Goal: Transaction & Acquisition: Purchase product/service

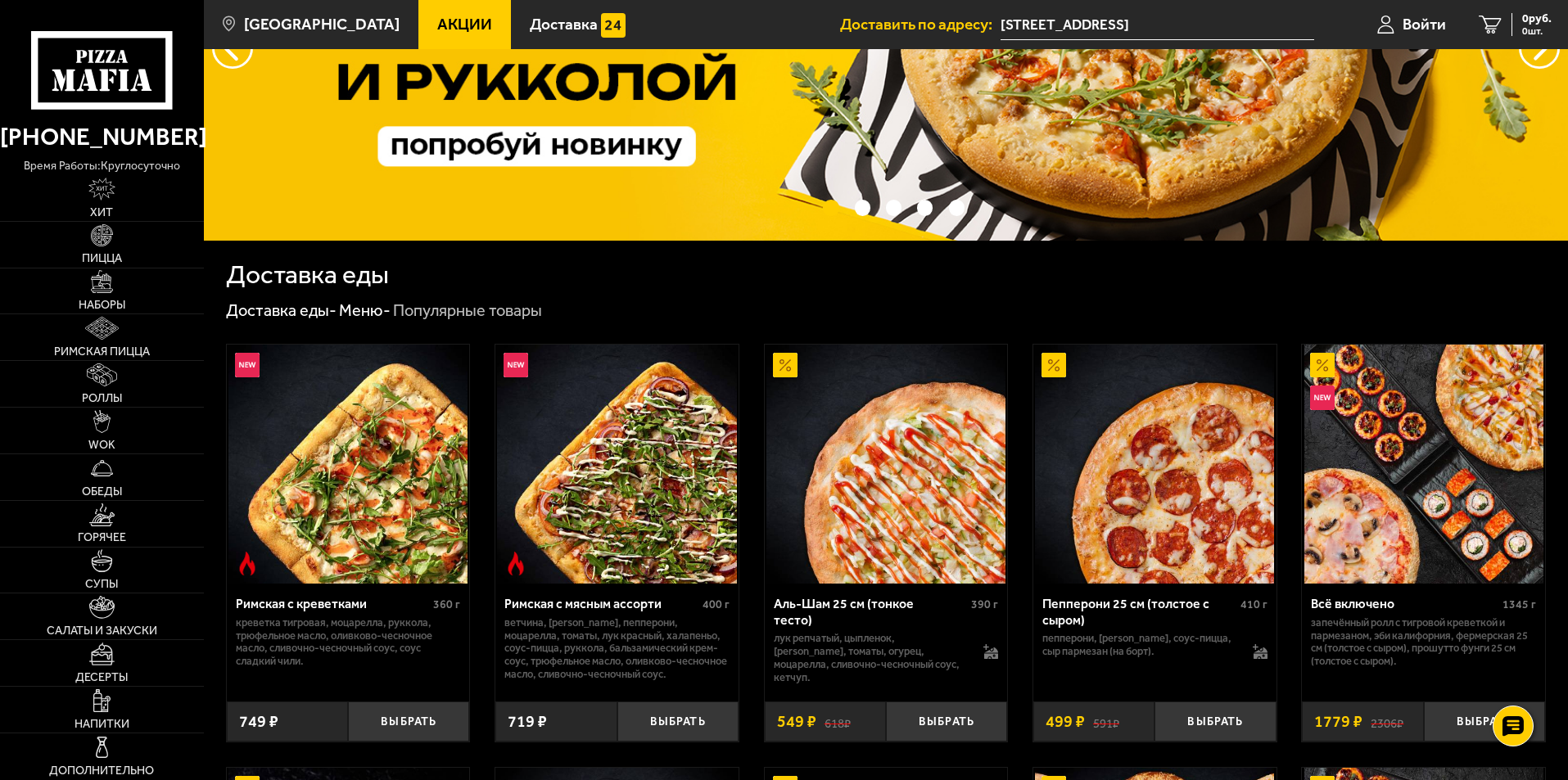
scroll to position [327, 0]
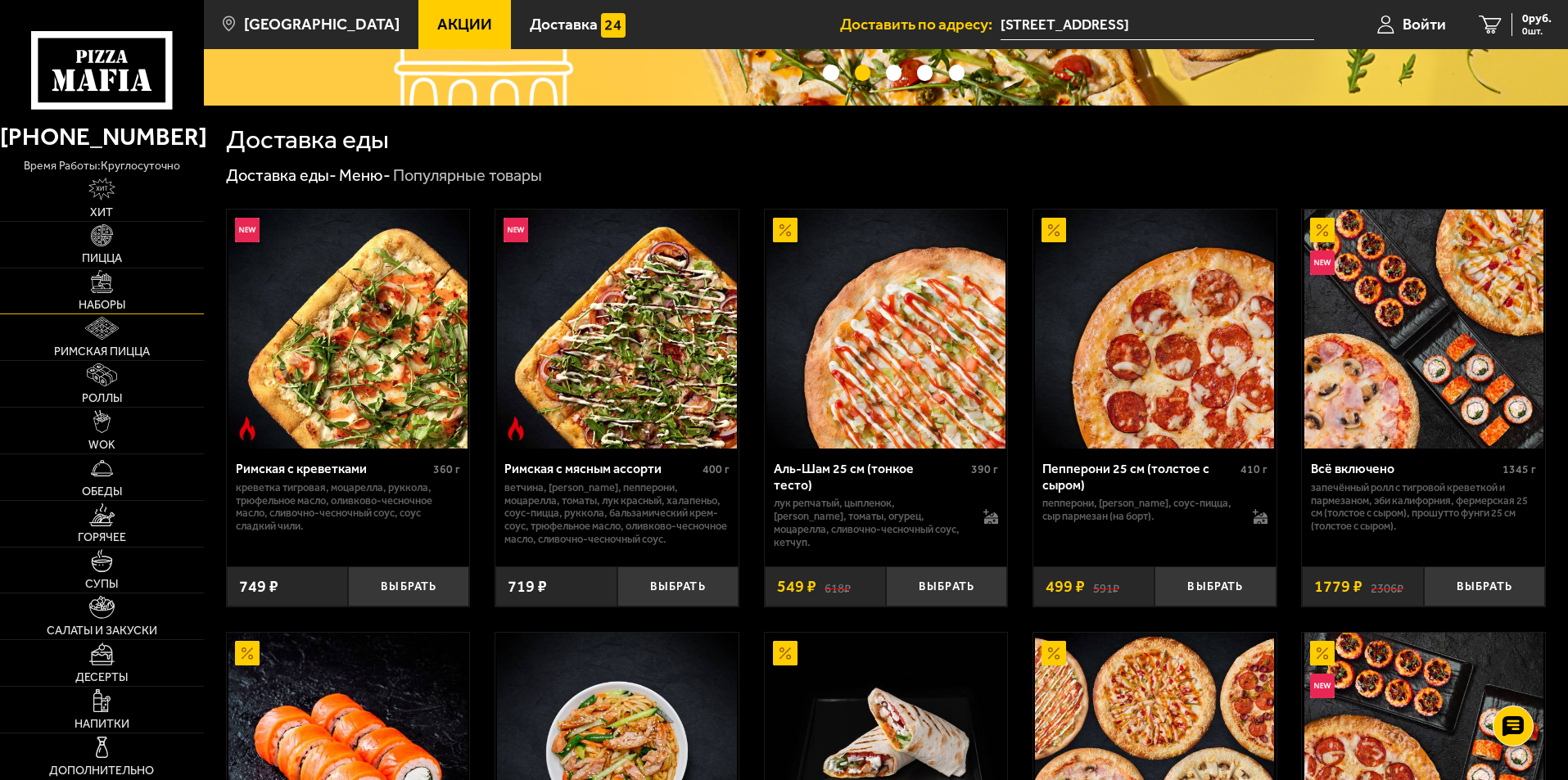
click at [111, 279] on img at bounding box center [103, 282] width 23 height 23
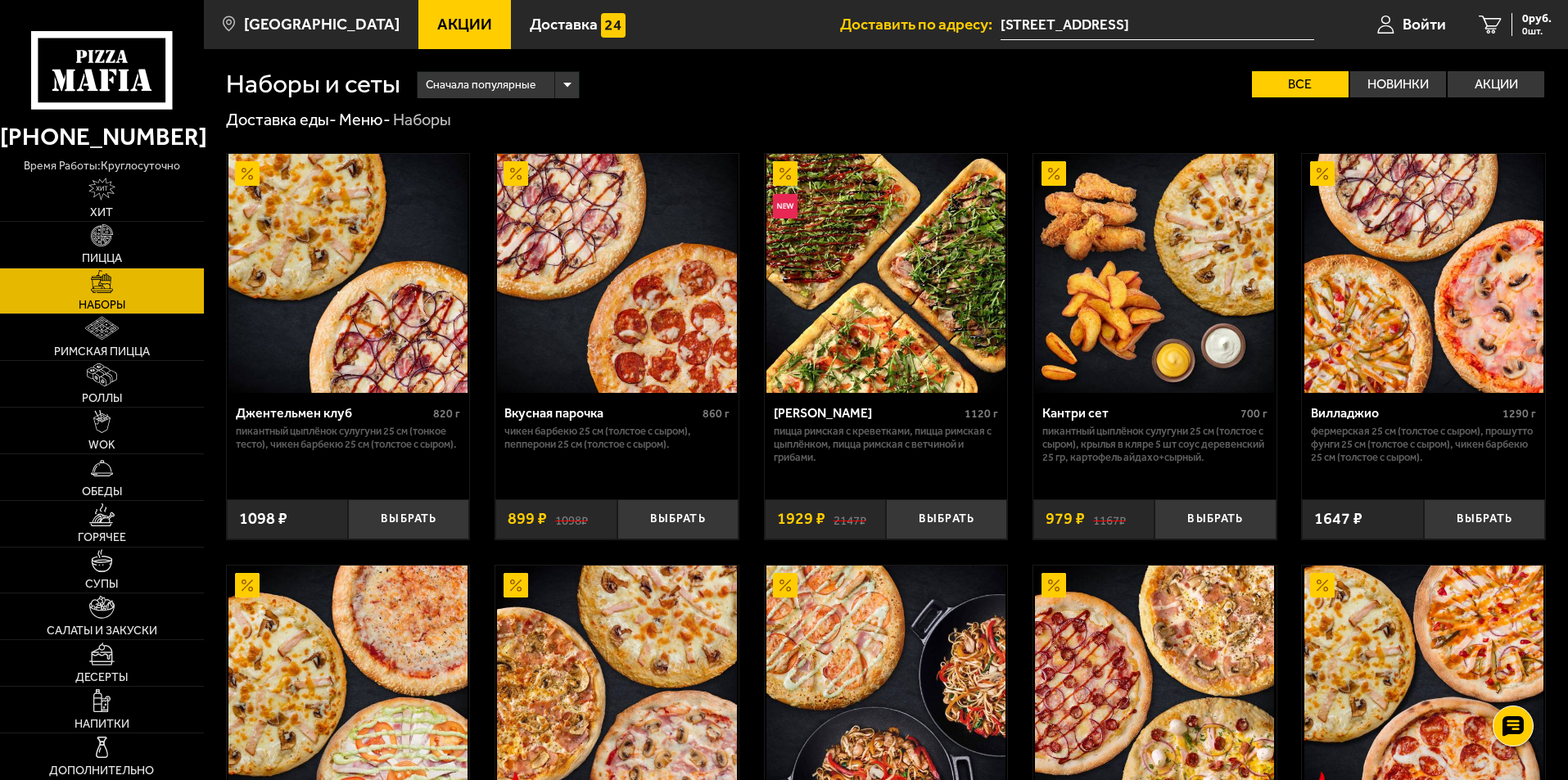
click at [608, 429] on p "Чикен Барбекю 25 см (толстое с сыром), Пепперони 25 см (толстое с сыром)." at bounding box center [617, 438] width 225 height 26
click at [659, 511] on button "Выбрать" at bounding box center [678, 519] width 121 height 40
click at [644, 518] on button "−" at bounding box center [637, 519] width 40 height 40
click at [151, 243] on link "Пицца" at bounding box center [102, 244] width 204 height 46
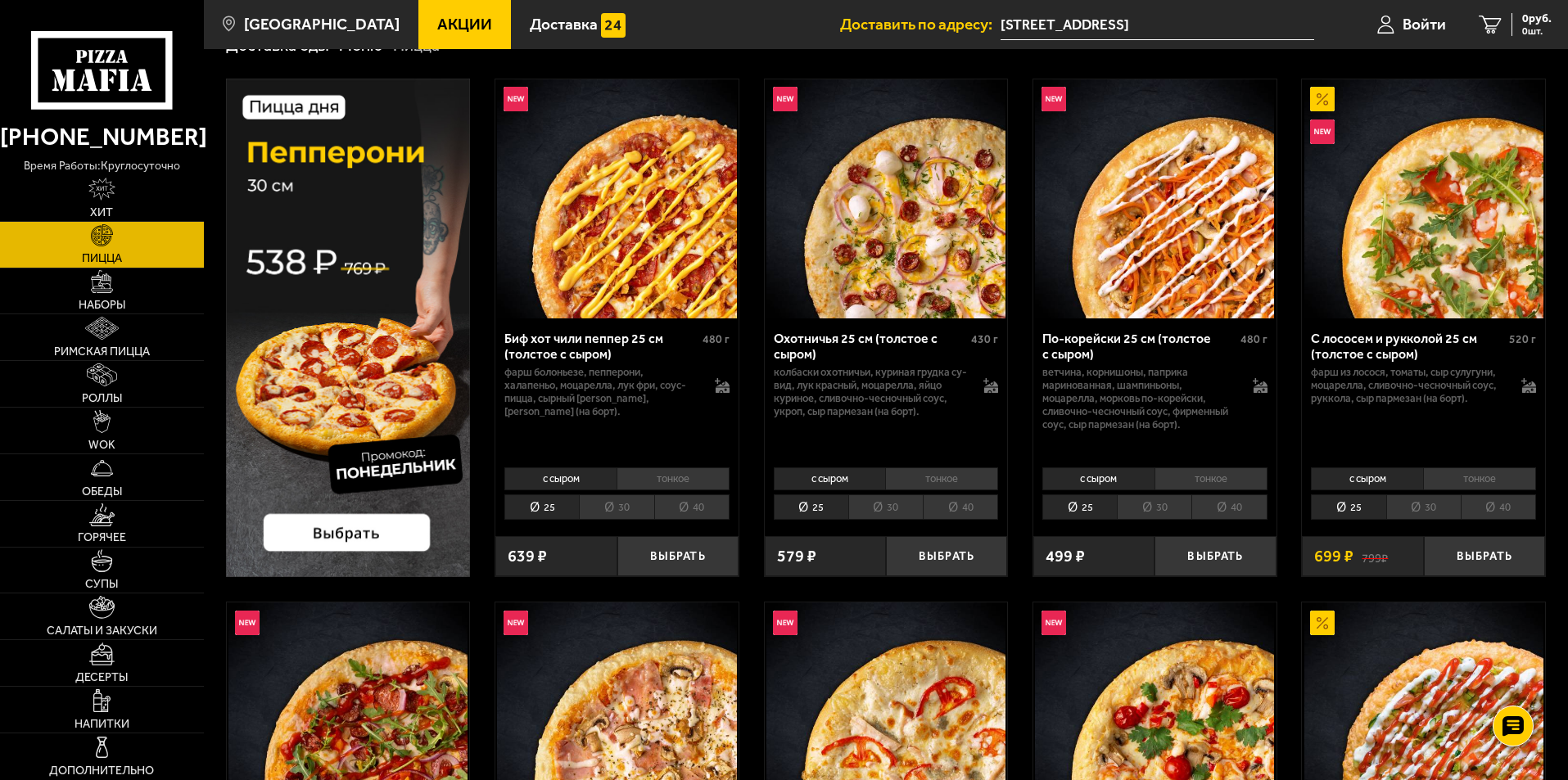
scroll to position [82, 0]
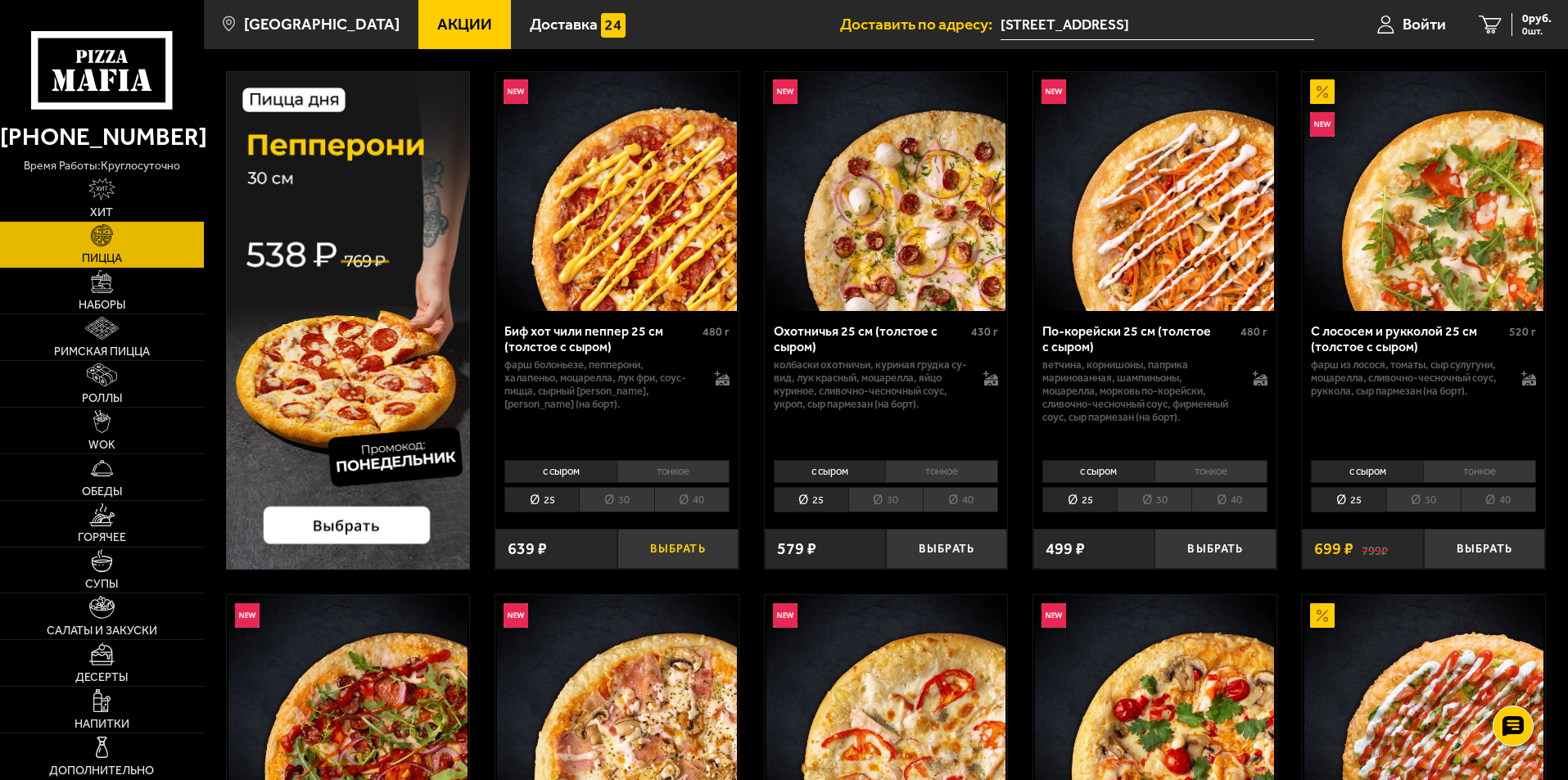
click at [706, 539] on button "Выбрать" at bounding box center [678, 548] width 121 height 40
click at [633, 505] on li "30" at bounding box center [616, 499] width 75 height 26
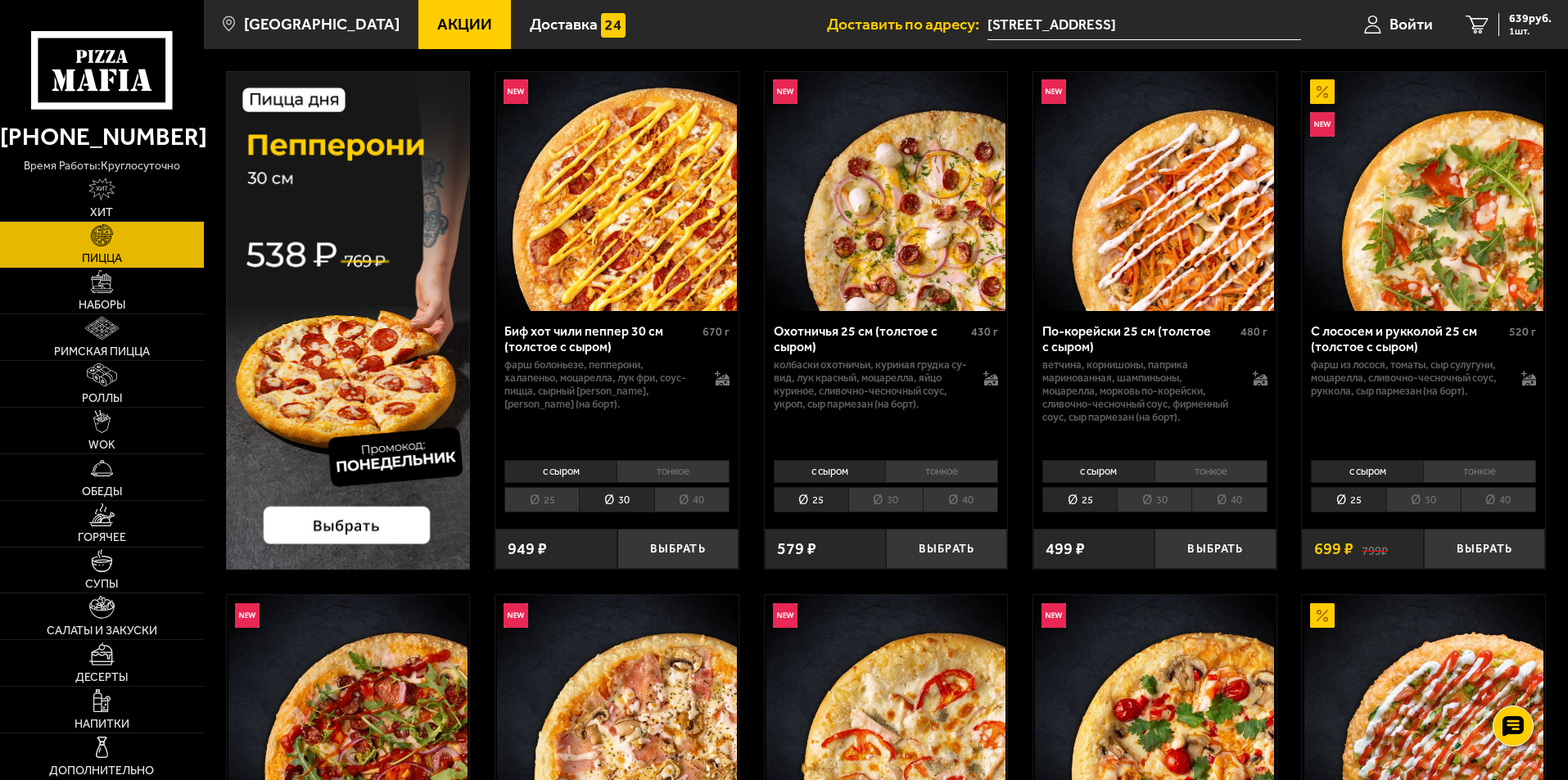
click at [570, 495] on li "25" at bounding box center [542, 499] width 75 height 26
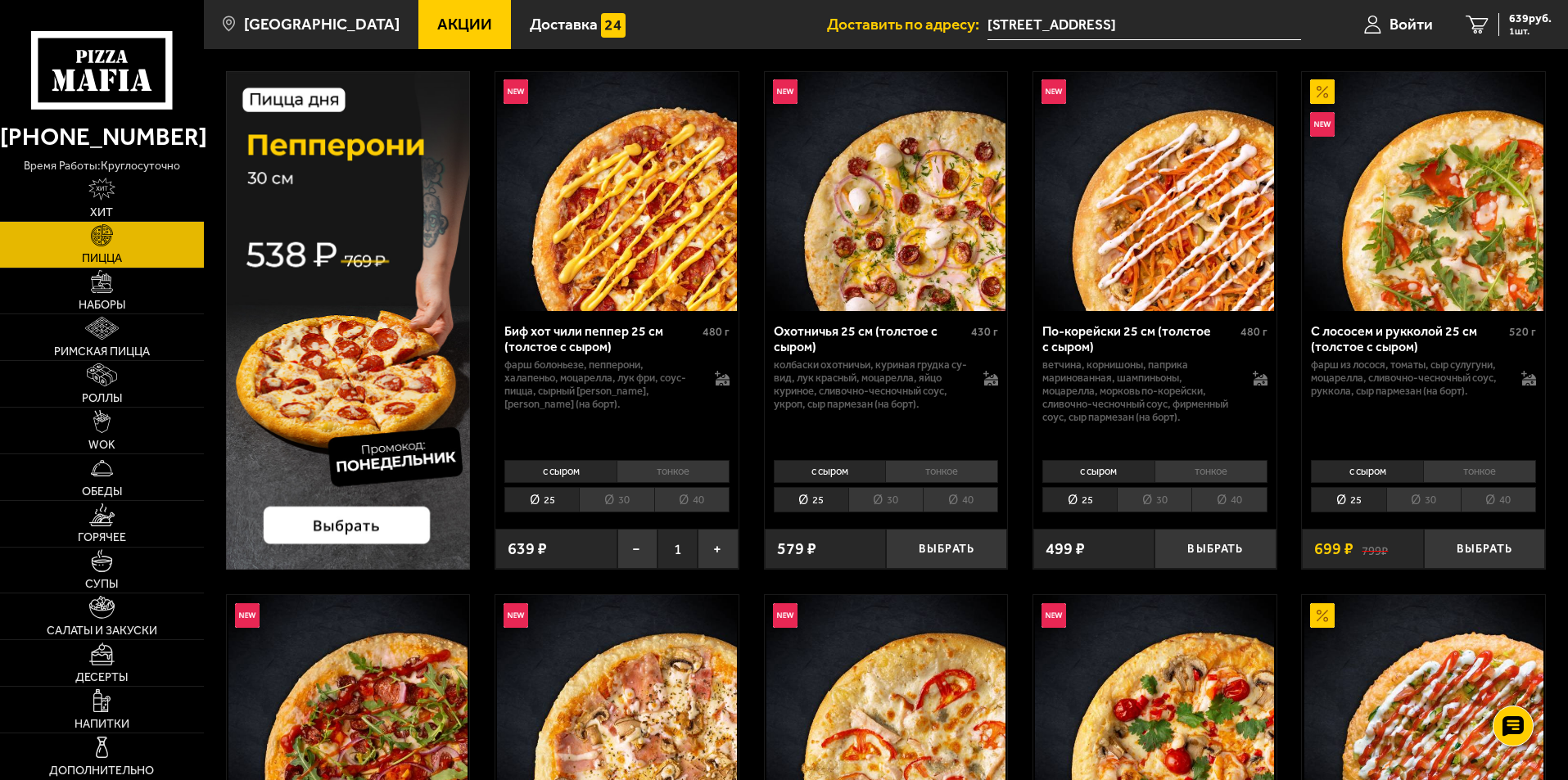
click at [604, 497] on li "30" at bounding box center [616, 499] width 75 height 26
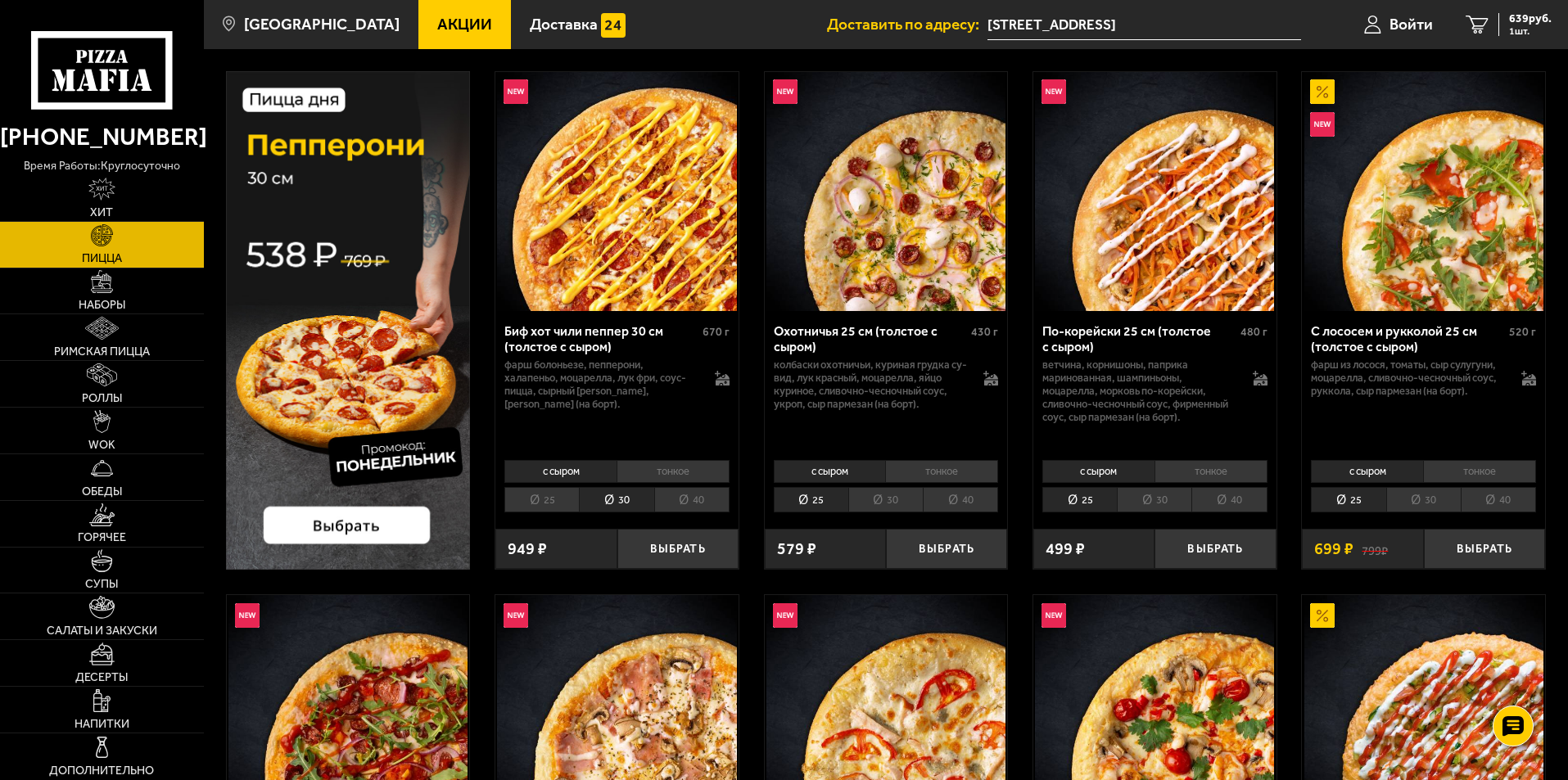
click at [668, 499] on li "40" at bounding box center [692, 499] width 75 height 26
click at [609, 497] on li "30" at bounding box center [616, 499] width 75 height 26
click at [562, 493] on li "25" at bounding box center [542, 499] width 75 height 26
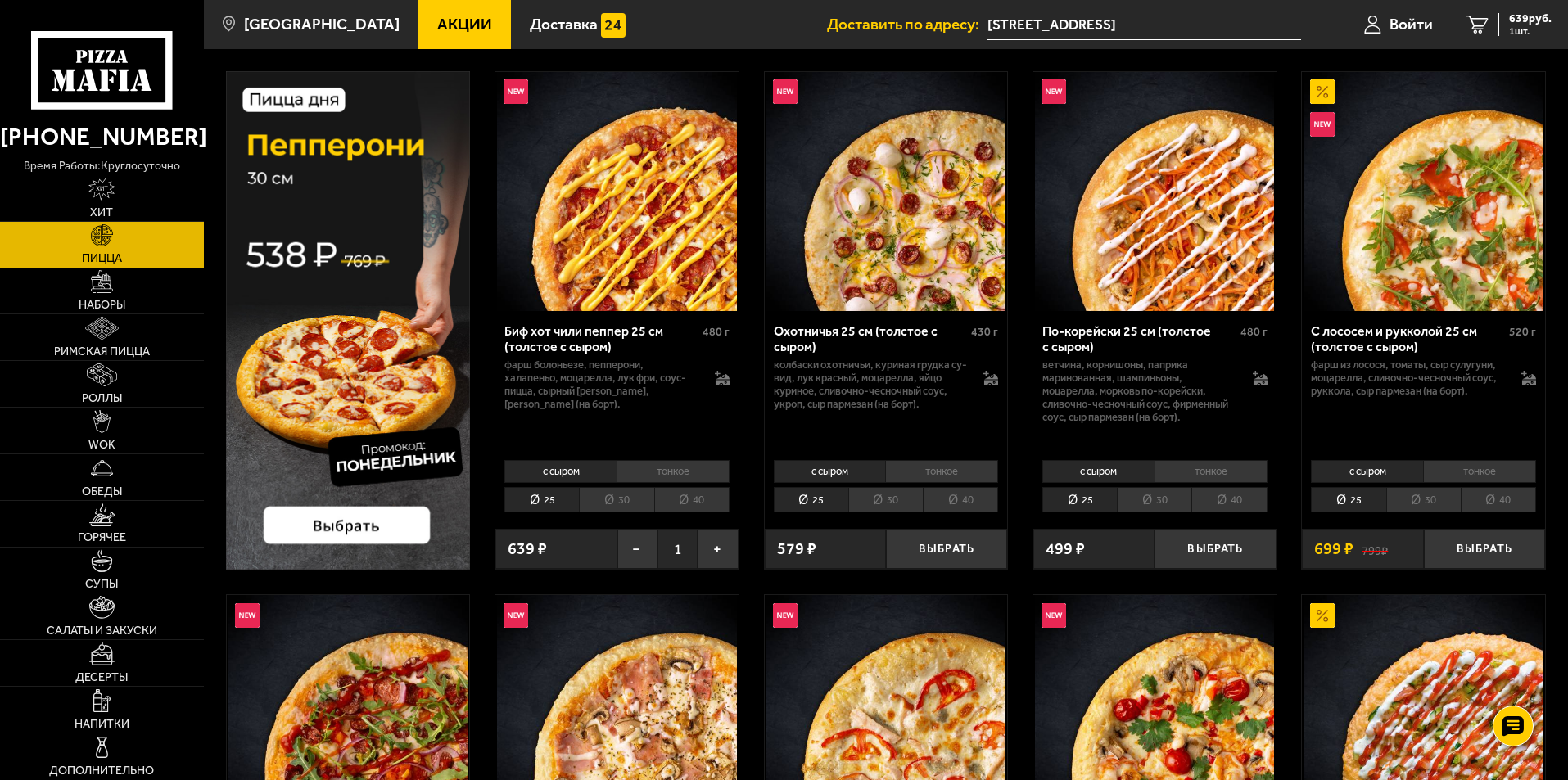
click at [620, 503] on li "30" at bounding box center [616, 499] width 75 height 26
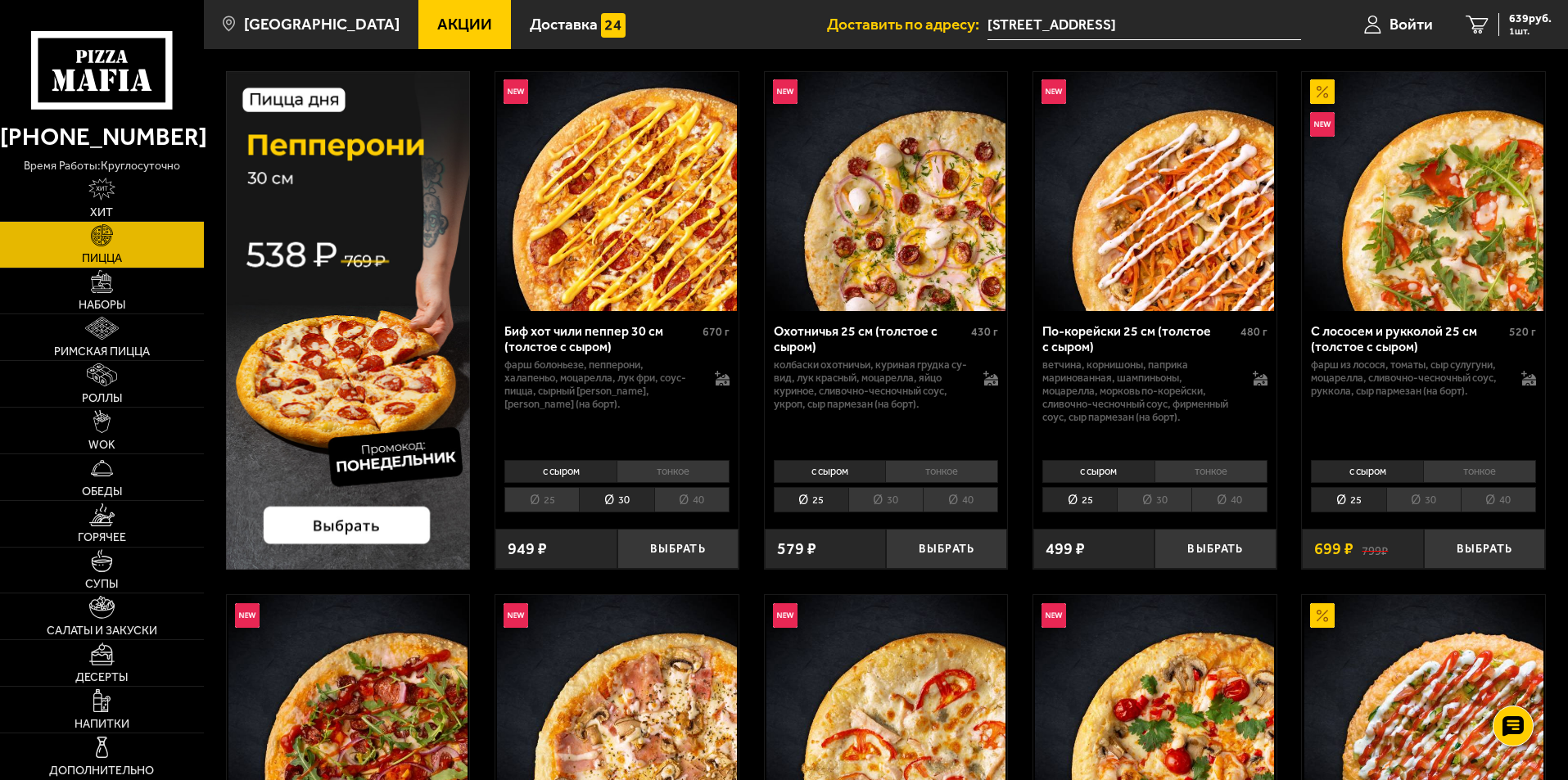
click at [667, 503] on li "40" at bounding box center [692, 499] width 75 height 26
click at [566, 496] on li "25" at bounding box center [542, 499] width 75 height 26
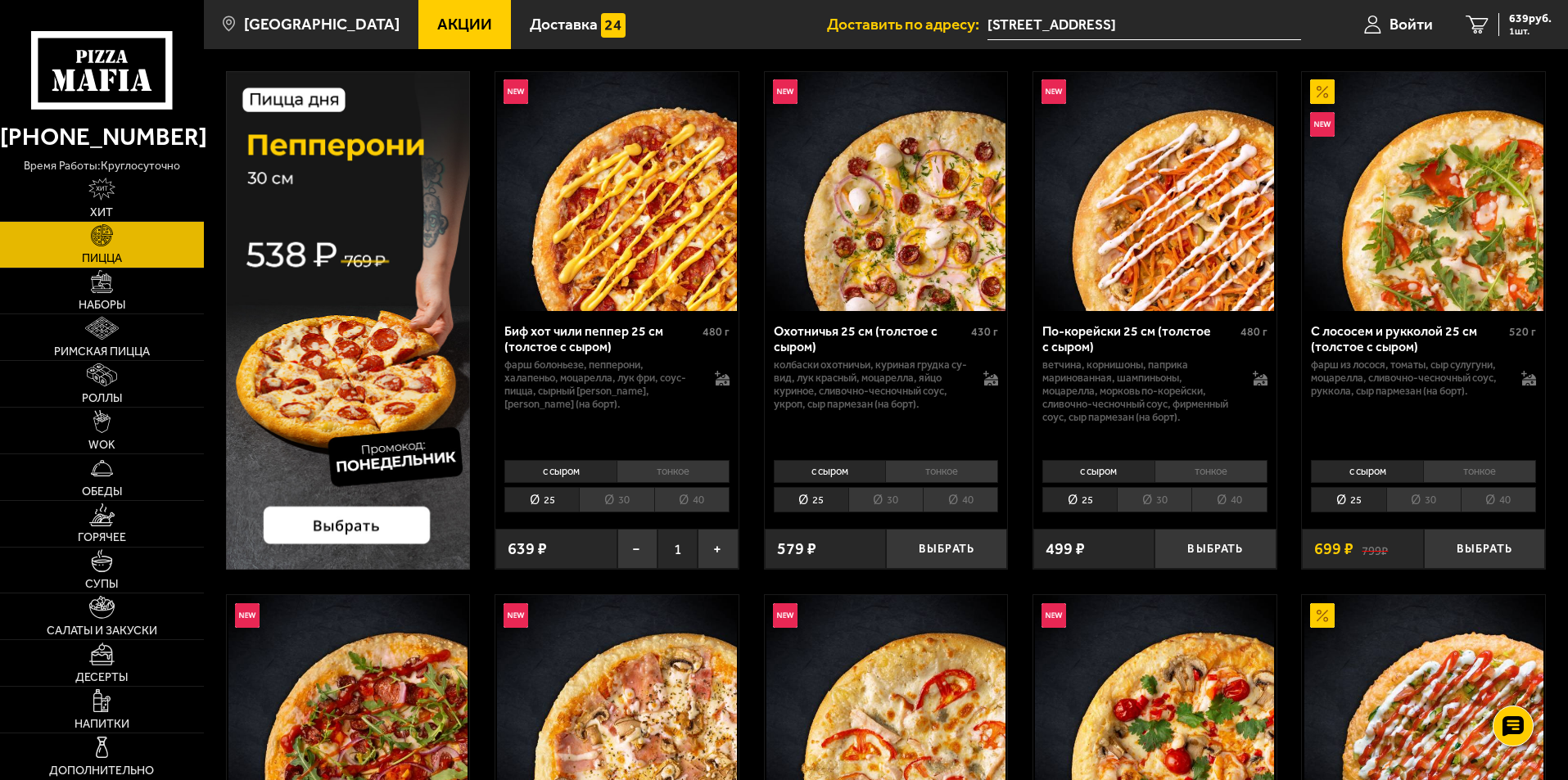
click at [601, 499] on li "30" at bounding box center [616, 499] width 75 height 26
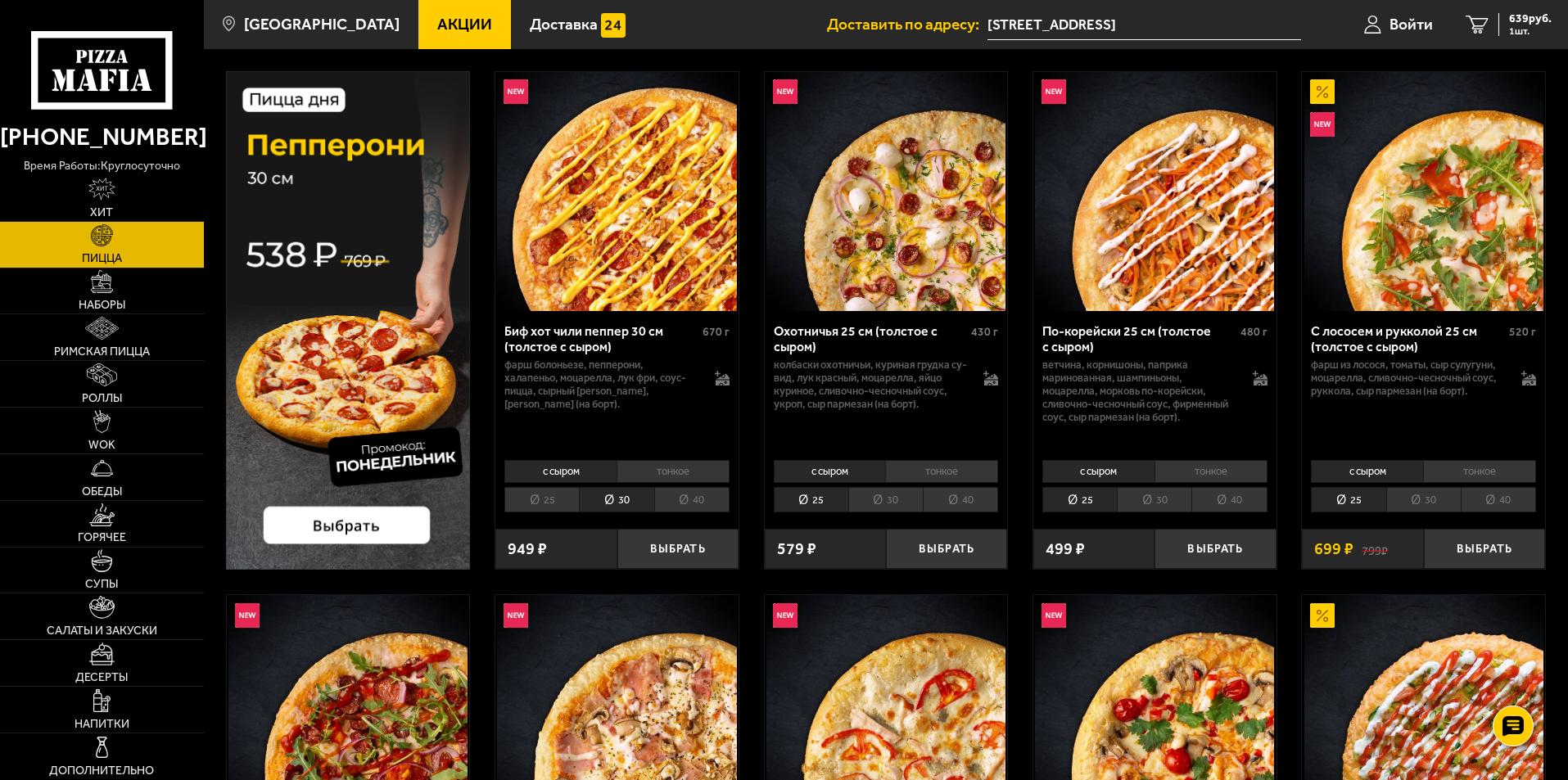
click at [663, 503] on li "40" at bounding box center [692, 499] width 75 height 26
click at [561, 497] on li "25" at bounding box center [542, 499] width 75 height 26
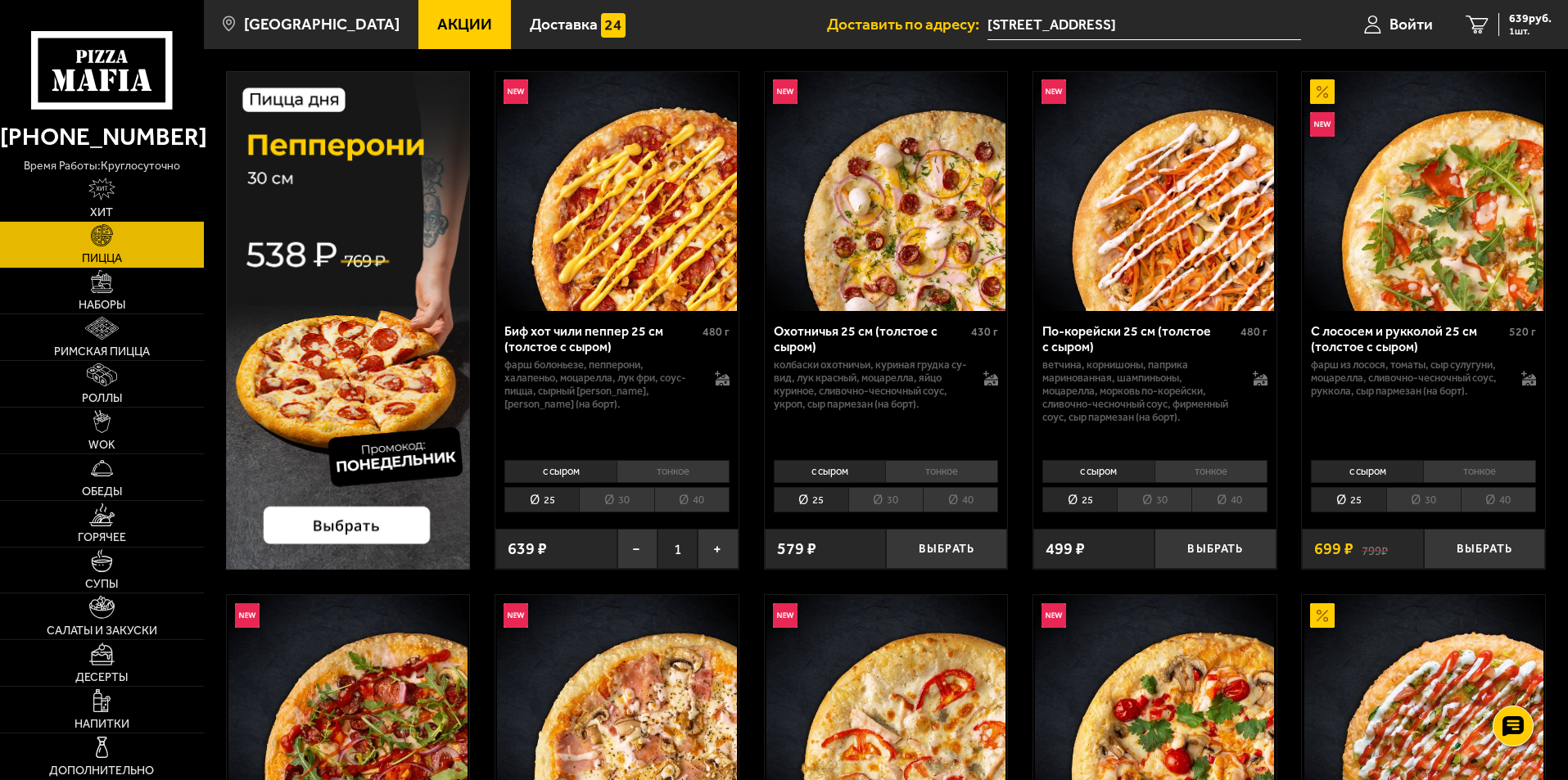
click at [605, 499] on li "30" at bounding box center [616, 499] width 75 height 26
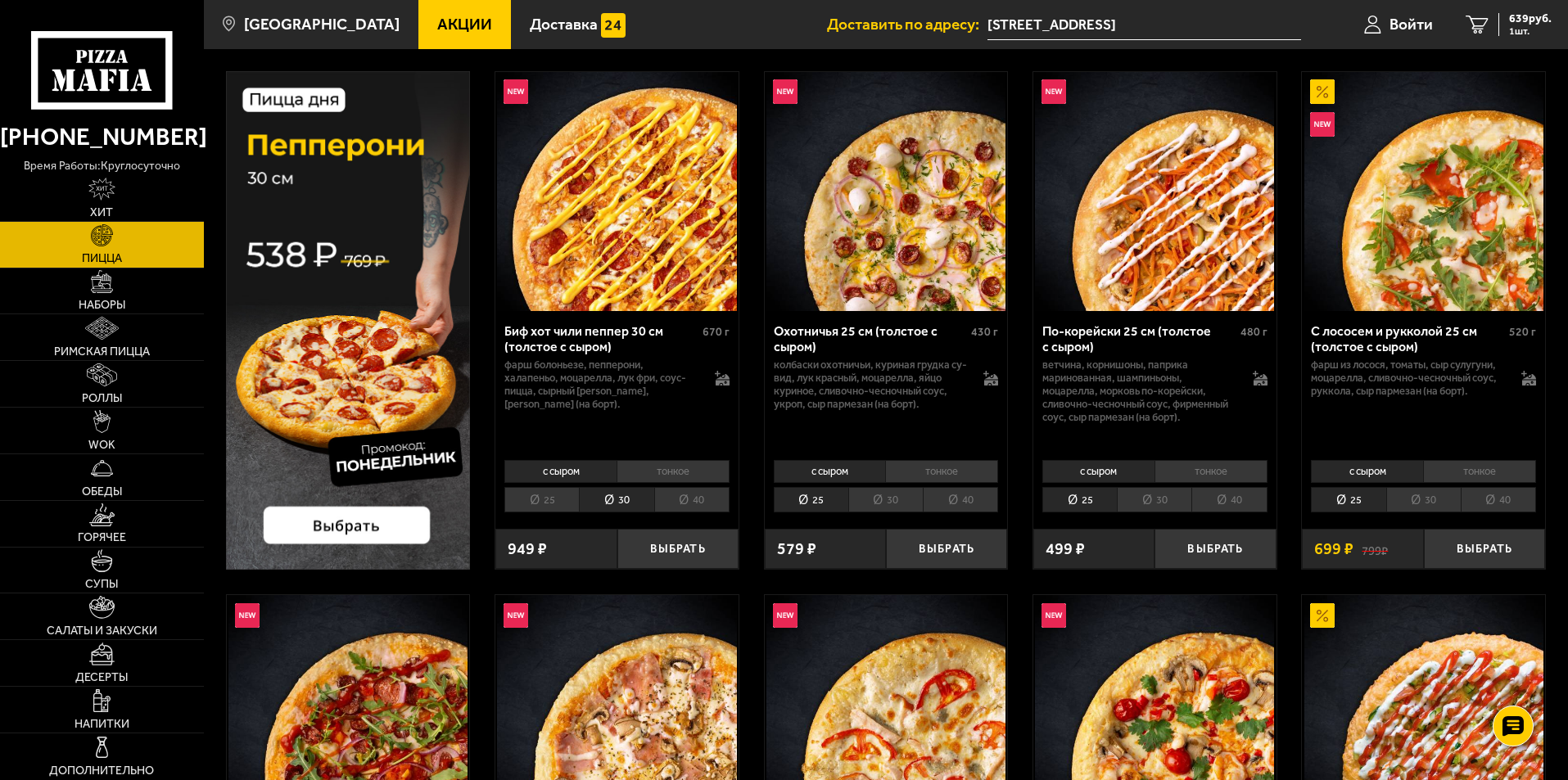
click at [680, 503] on li "40" at bounding box center [692, 499] width 75 height 26
click at [557, 496] on li "25" at bounding box center [542, 499] width 75 height 26
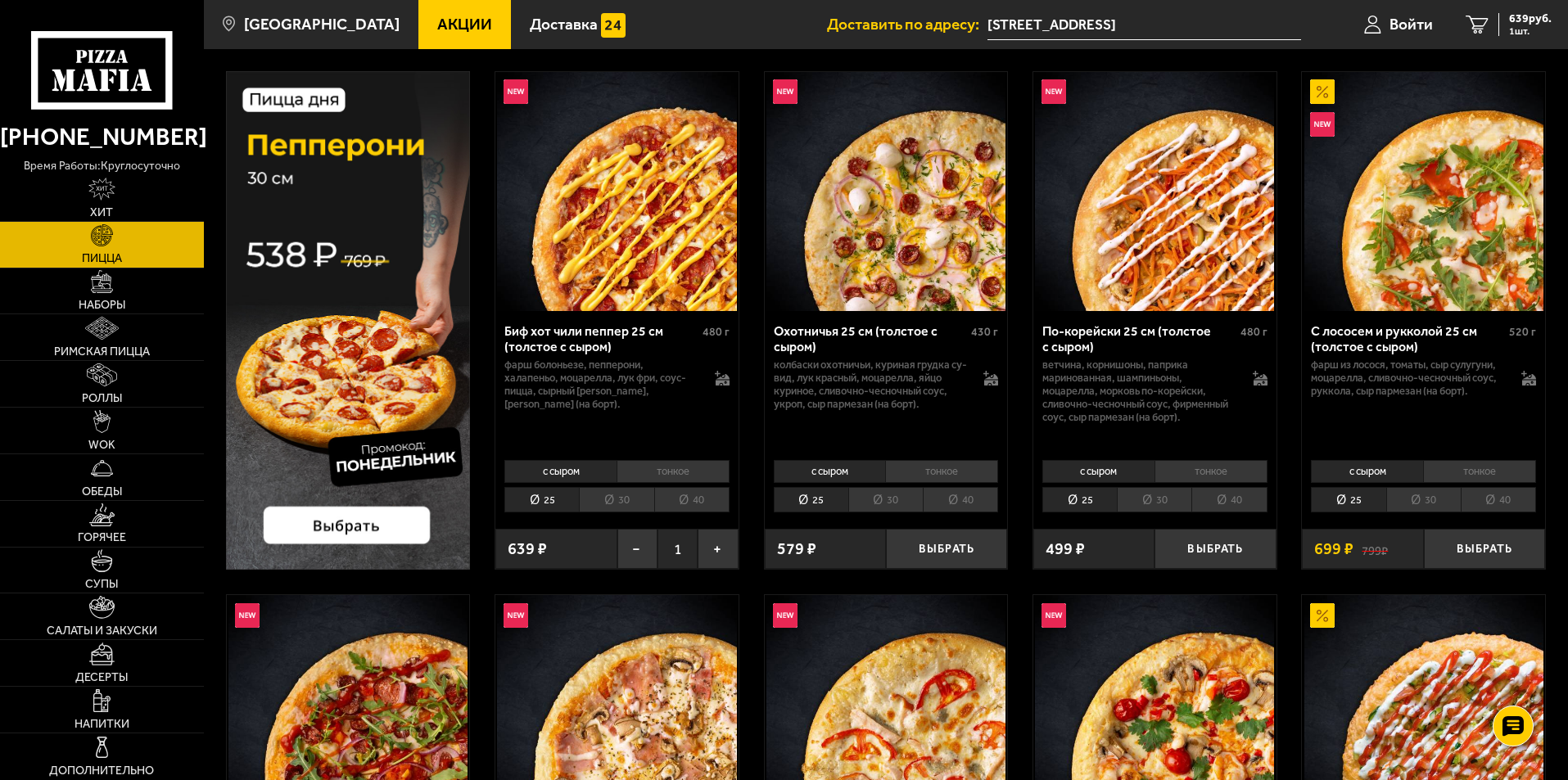
click at [600, 498] on li "30" at bounding box center [616, 499] width 75 height 26
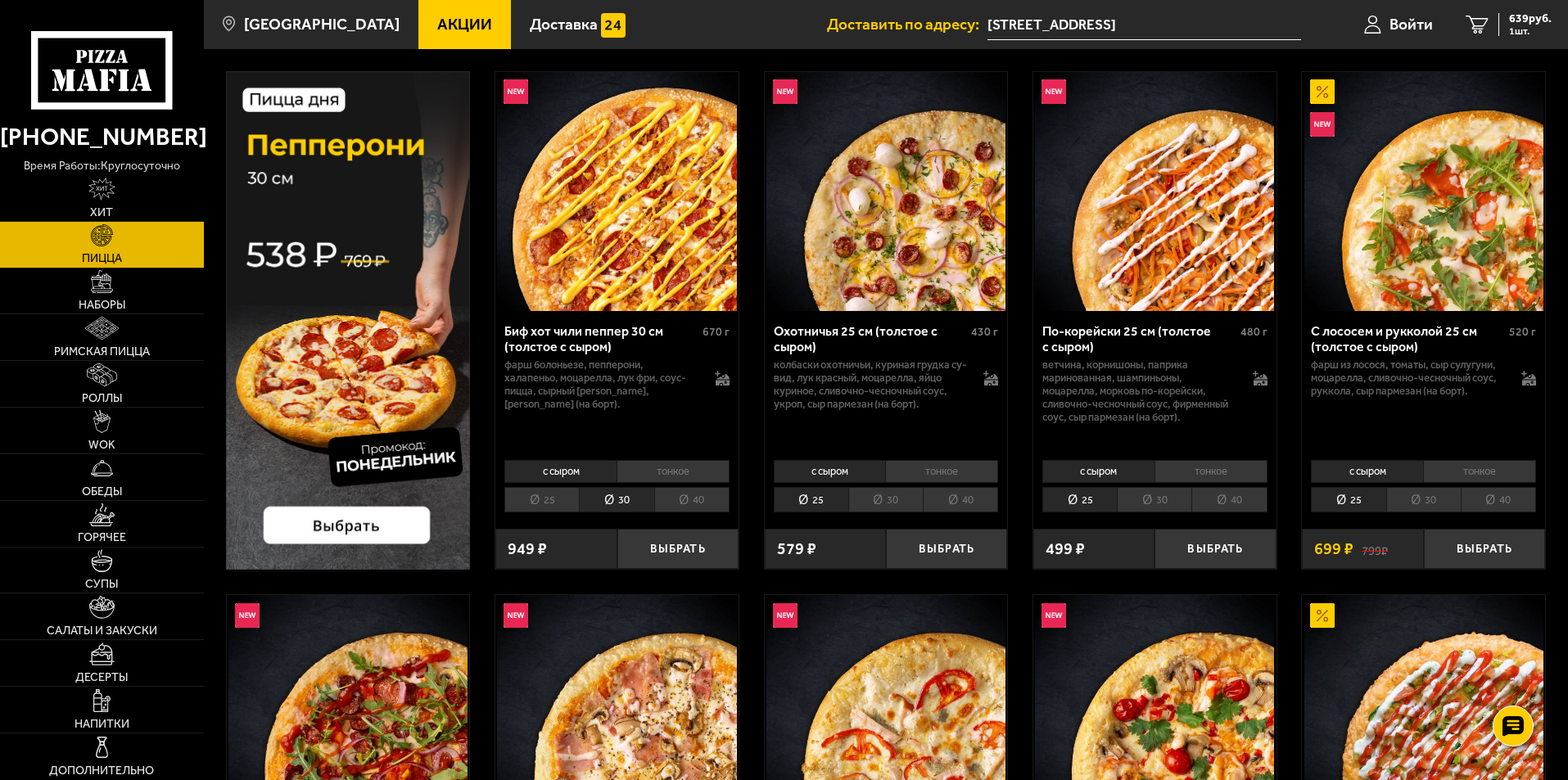
click at [691, 508] on li "40" at bounding box center [692, 499] width 75 height 26
click at [565, 501] on li "25" at bounding box center [542, 499] width 75 height 26
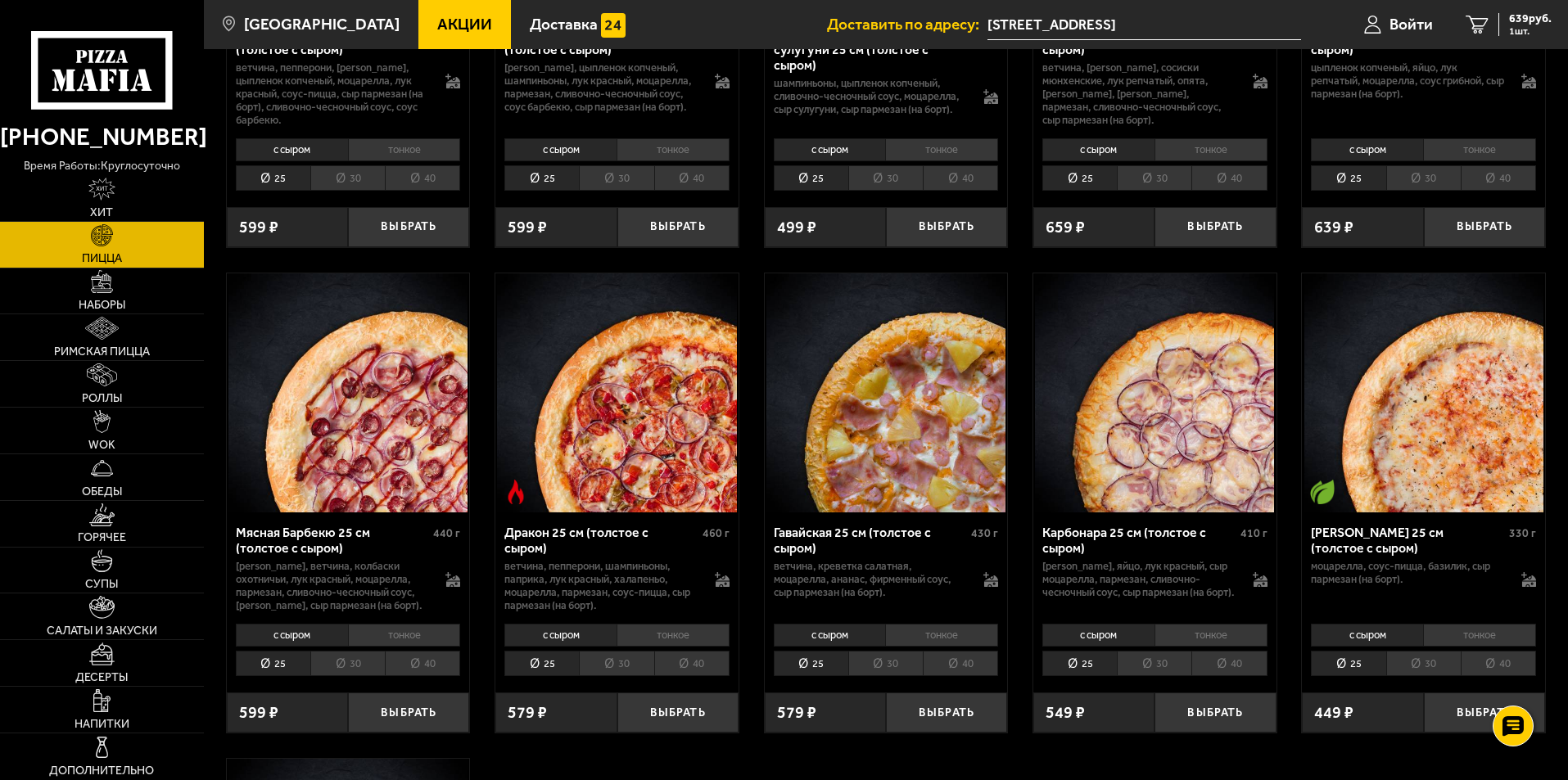
scroll to position [2946, 0]
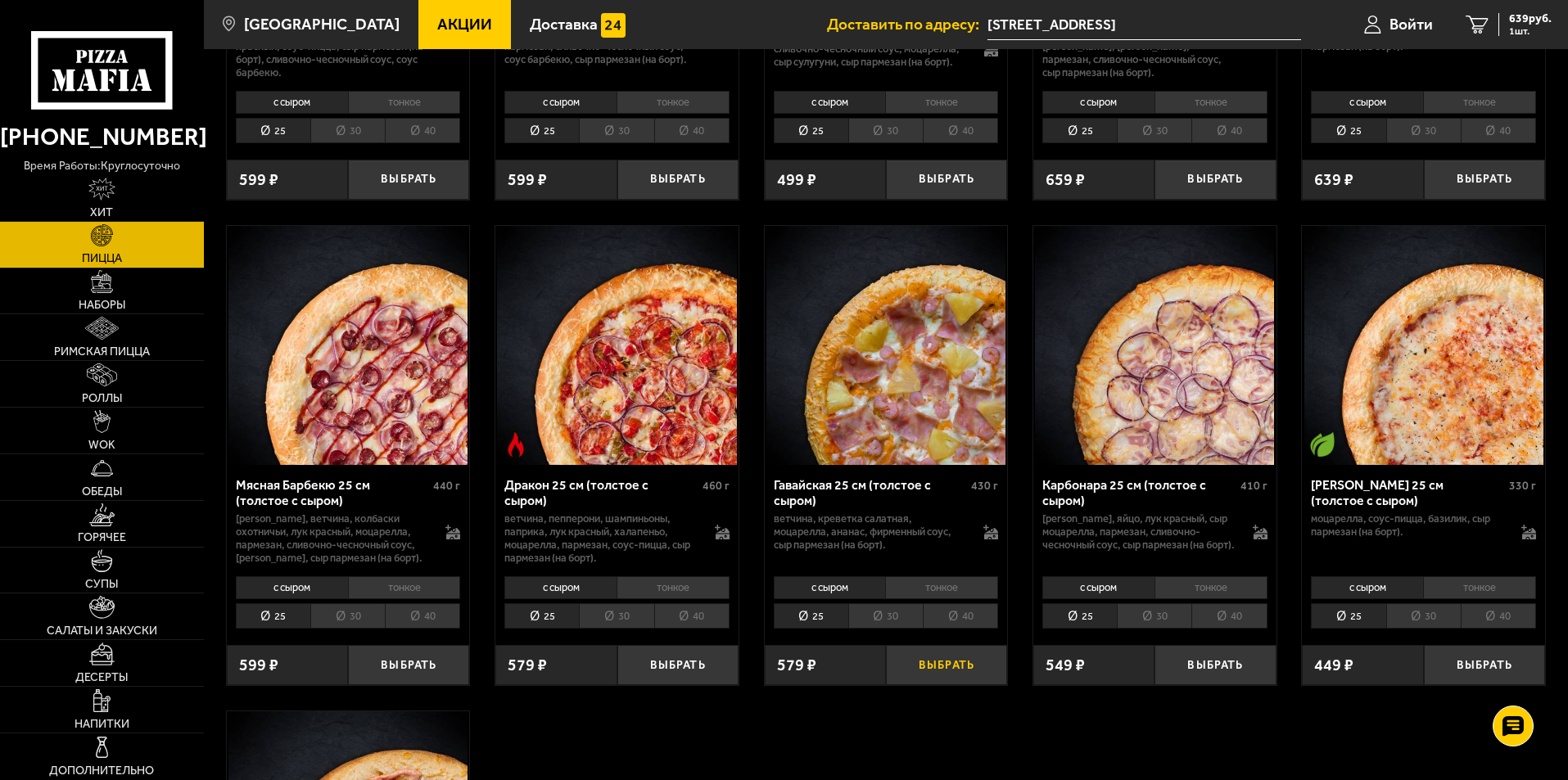
click at [931, 669] on button "Выбрать" at bounding box center [946, 665] width 121 height 40
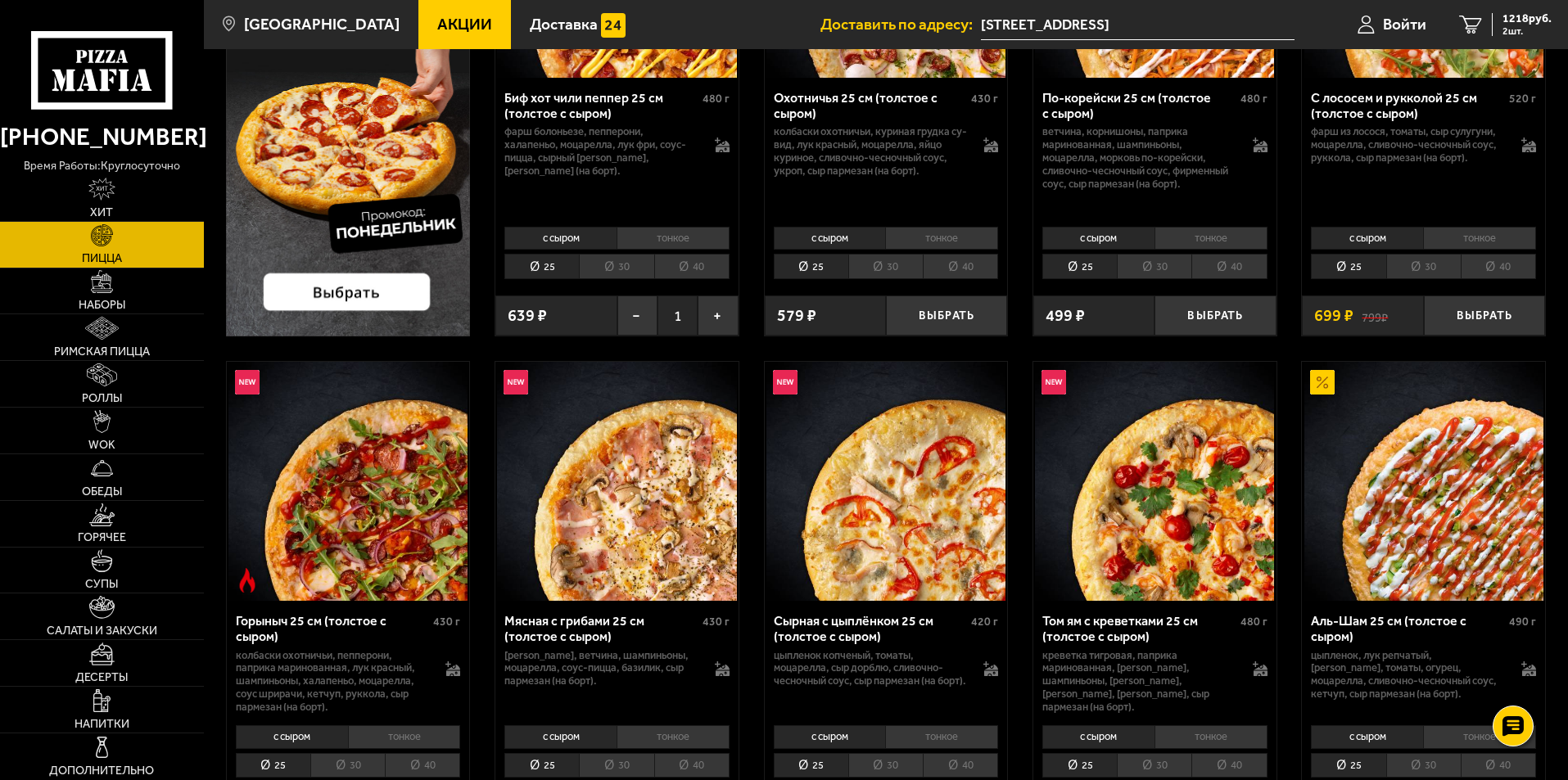
scroll to position [0, 0]
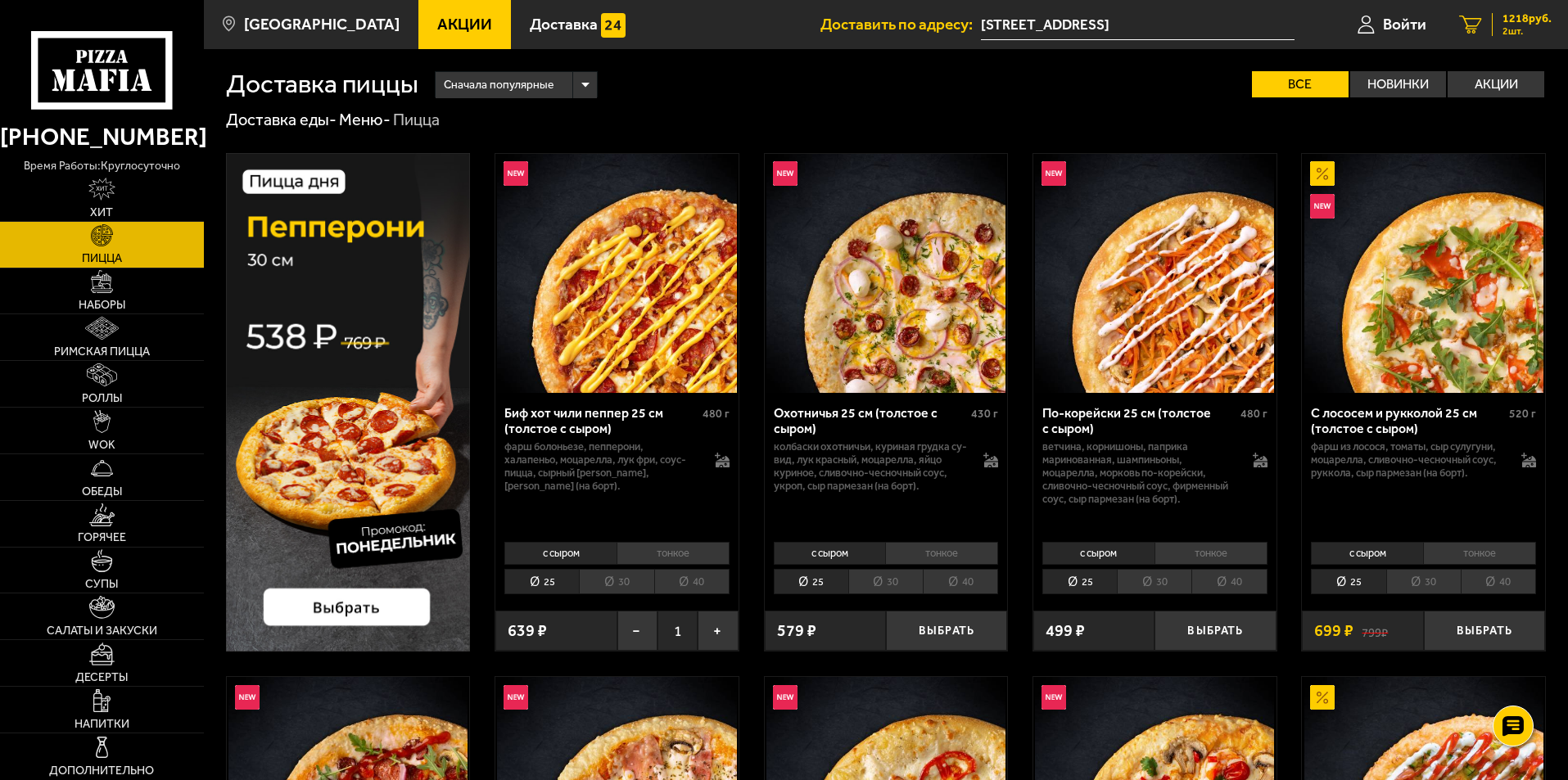
click at [1504, 21] on span "1218 руб." at bounding box center [1526, 19] width 49 height 12
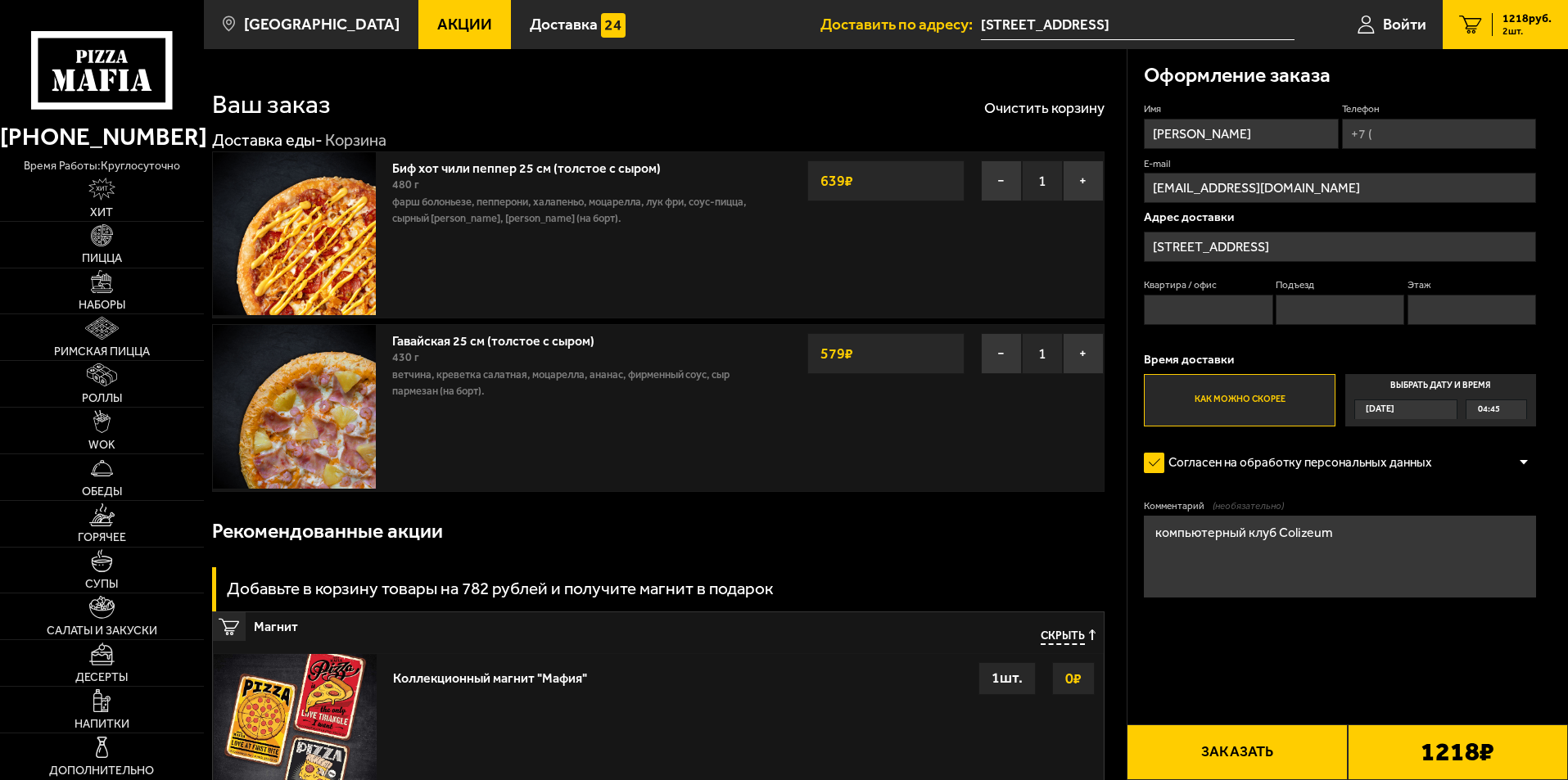
drag, startPoint x: 1242, startPoint y: 136, endPoint x: 1159, endPoint y: 137, distance: 83.0
click at [1159, 137] on input "[PERSON_NAME]" at bounding box center [1241, 133] width 194 height 31
type input "В"
type input "[PERSON_NAME]"
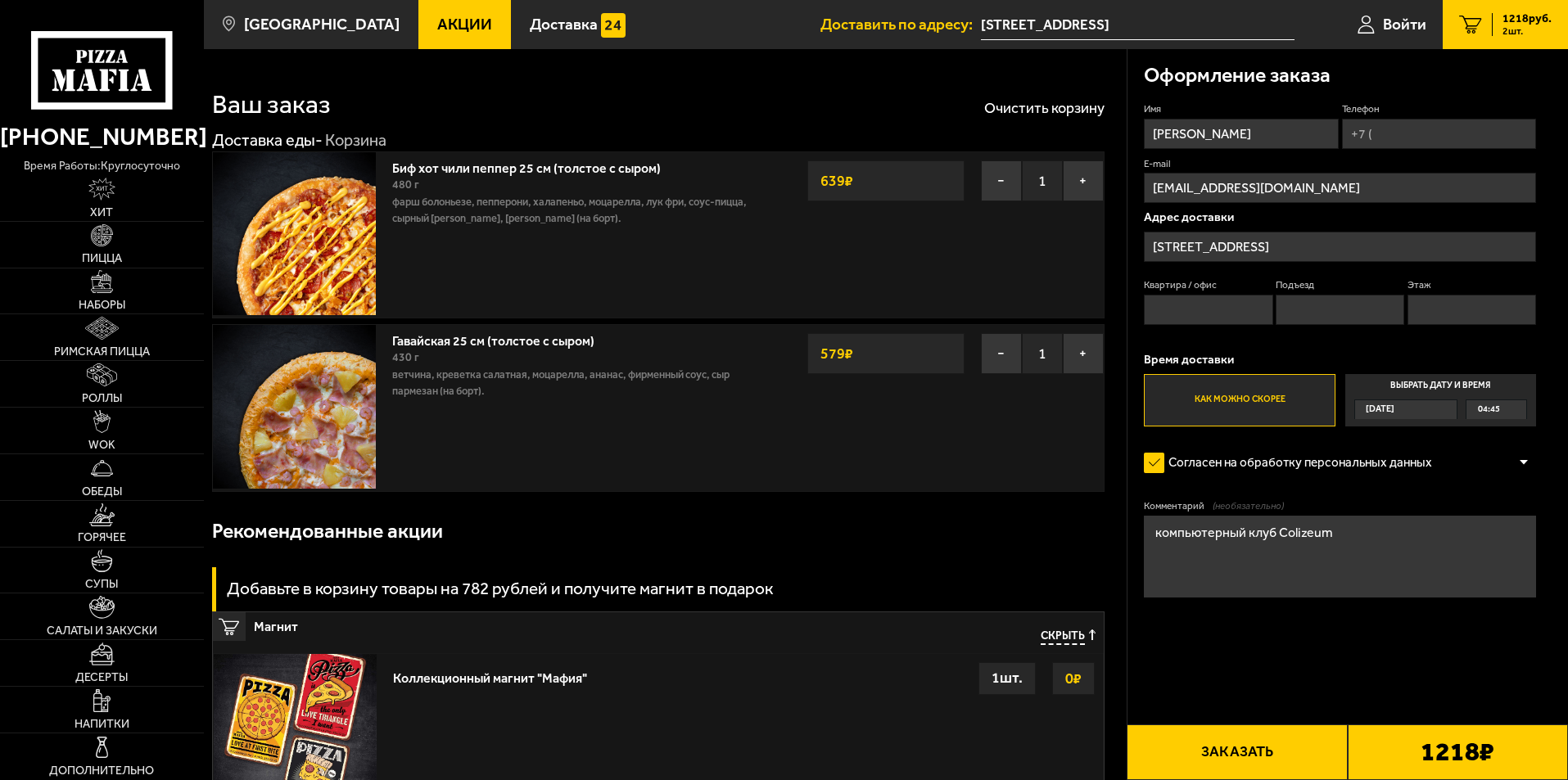
click at [1377, 133] on input "Телефон" at bounding box center [1439, 133] width 194 height 31
type input "[PHONE_NUMBER]"
click at [1524, 110] on icon at bounding box center [1529, 109] width 12 height 12
click at [1524, 118] on input "[PHONE_NUMBER]" at bounding box center [1439, 133] width 194 height 31
drag, startPoint x: 1335, startPoint y: 181, endPoint x: 1151, endPoint y: 184, distance: 184.0
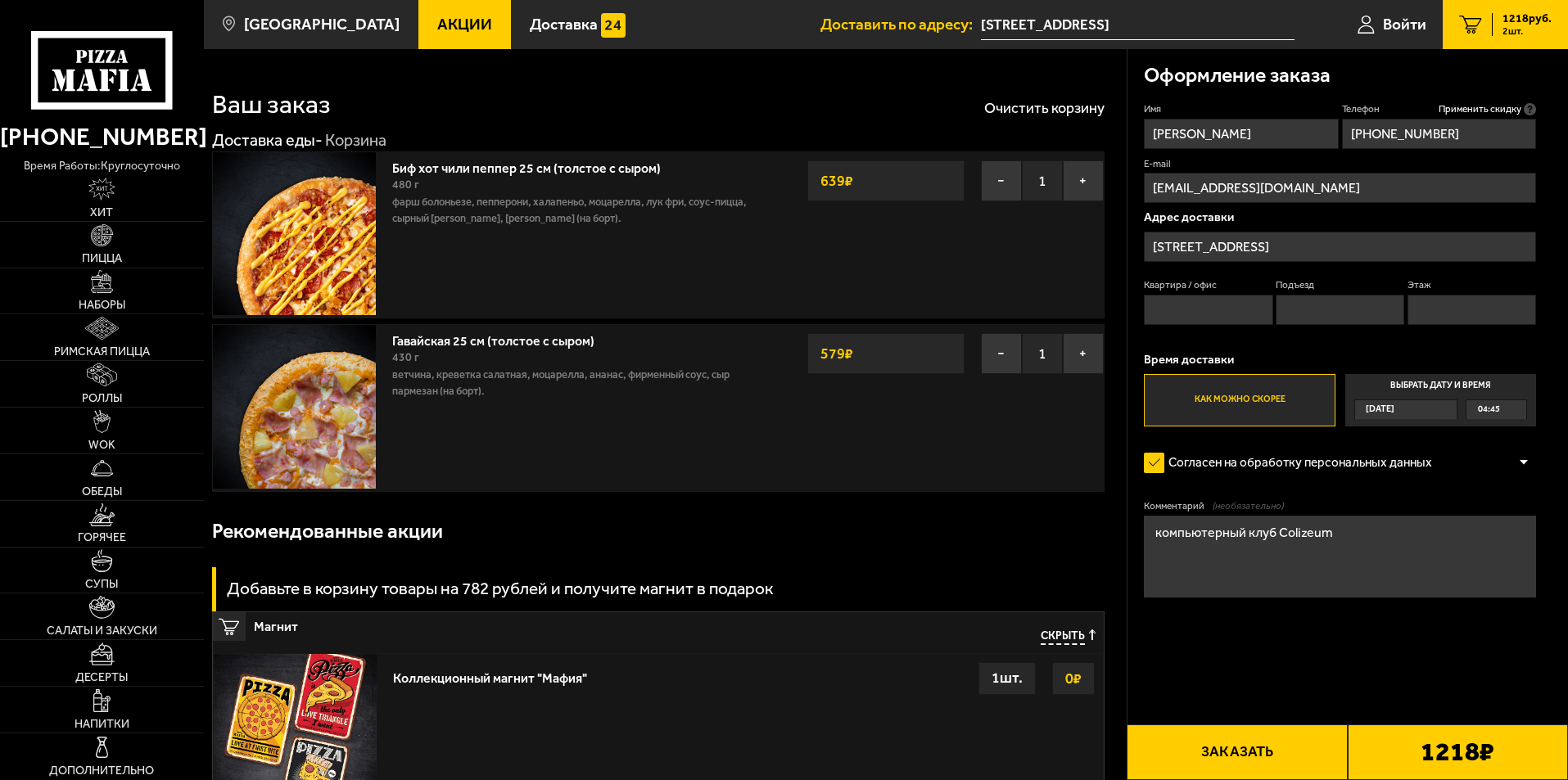
click at [1151, 184] on input "[EMAIL_ADDRESS][DOMAIN_NAME]" at bounding box center [1339, 188] width 392 height 31
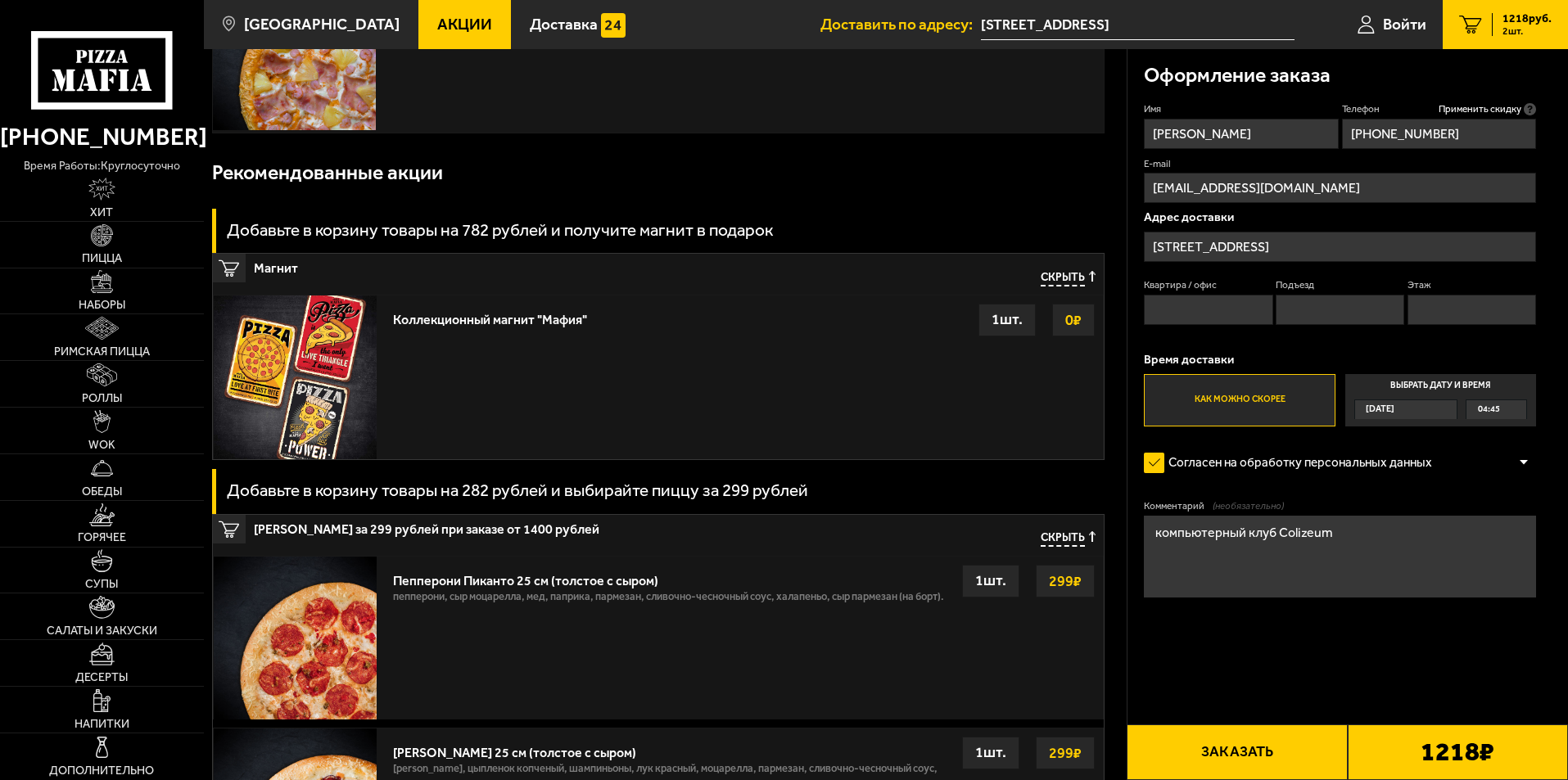
scroll to position [409, 0]
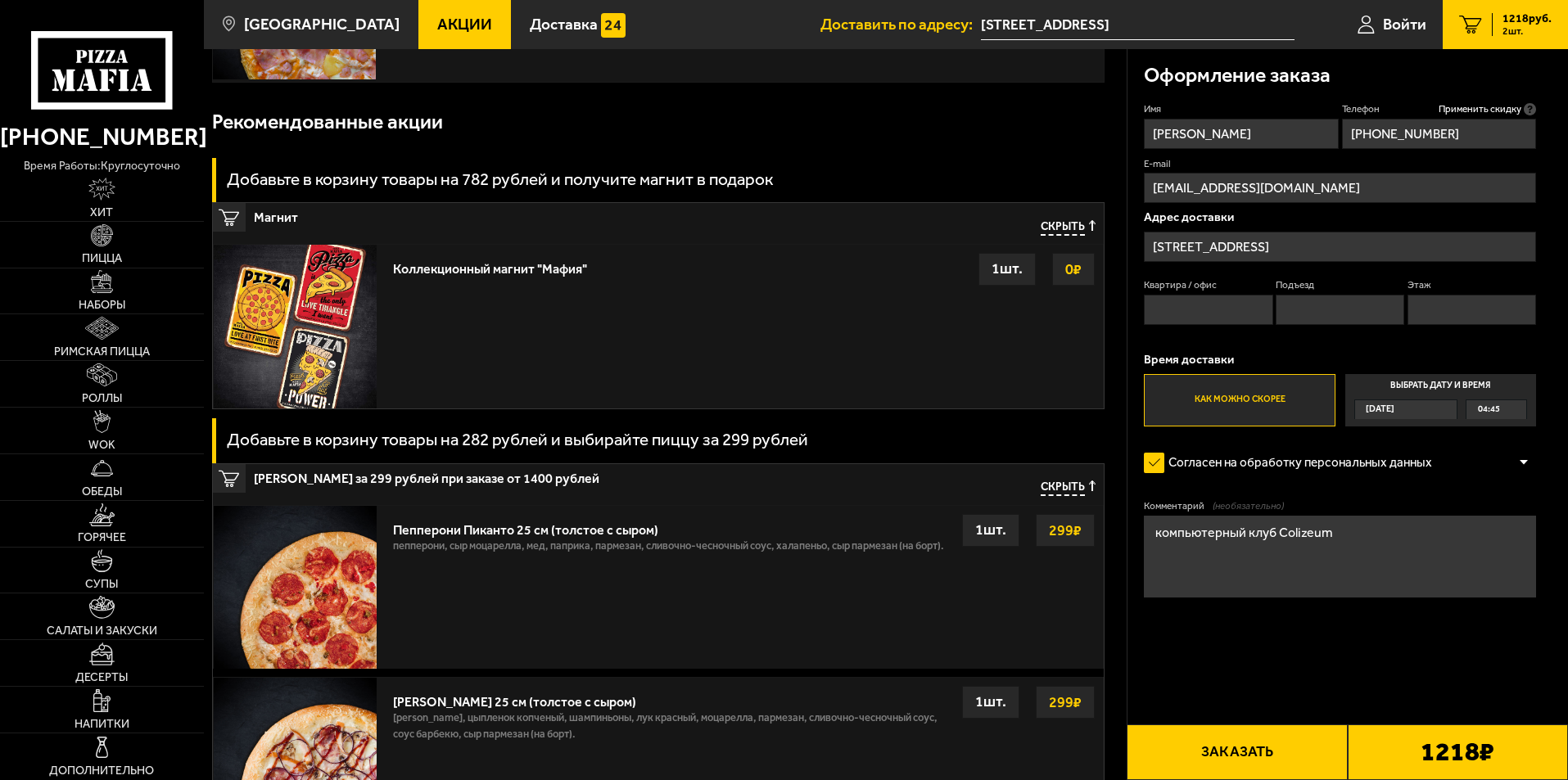
type input "[EMAIL_ADDRESS][DOMAIN_NAME]"
click at [1017, 306] on div "Коллекционный магнит "Мафия" Выбрать 0 ₽ 1 шт." at bounding box center [743, 325] width 718 height 163
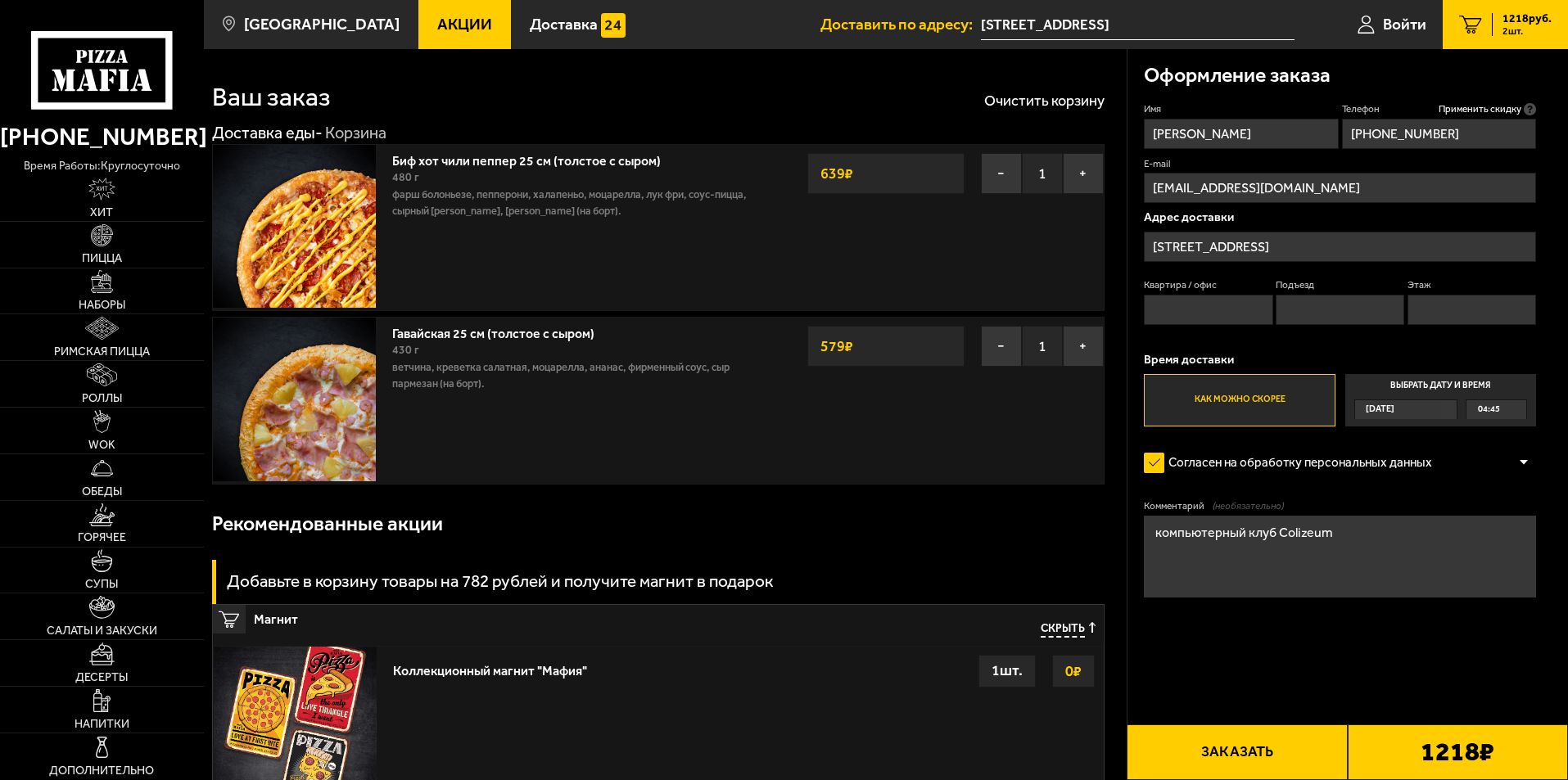
scroll to position [0, 0]
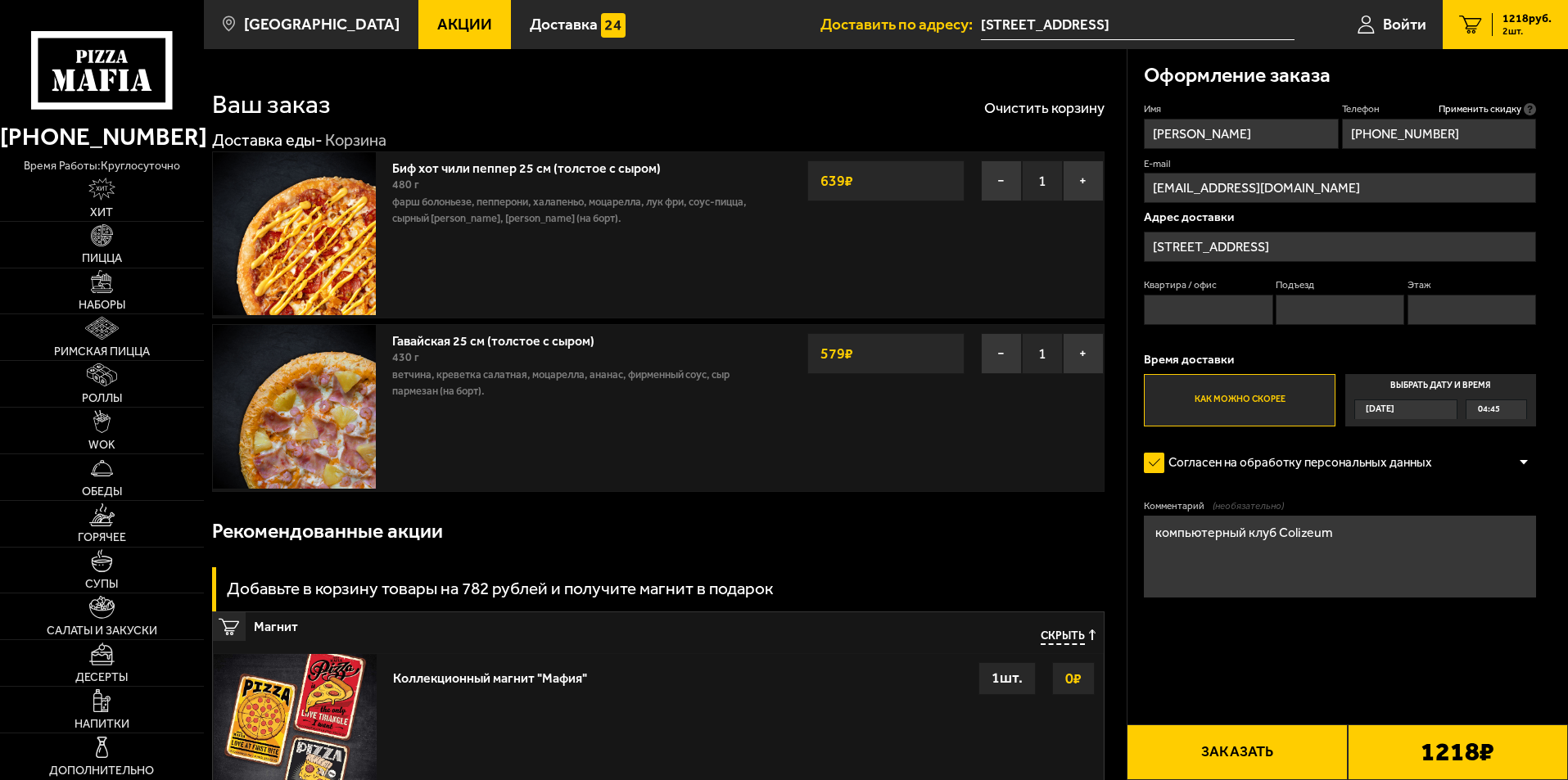
click at [1520, 463] on div at bounding box center [1523, 462] width 25 height 12
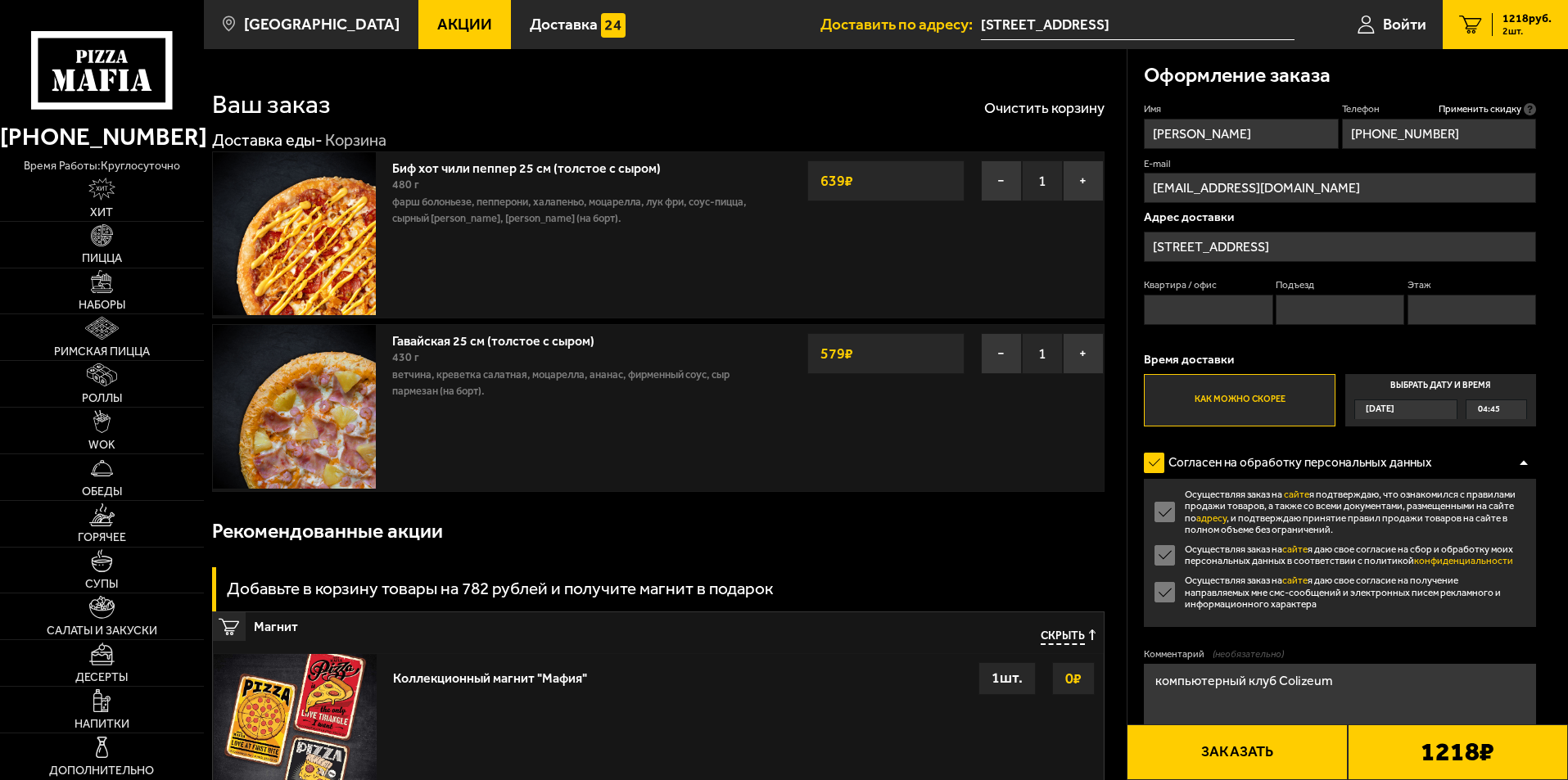
click at [1520, 463] on div at bounding box center [1523, 462] width 25 height 12
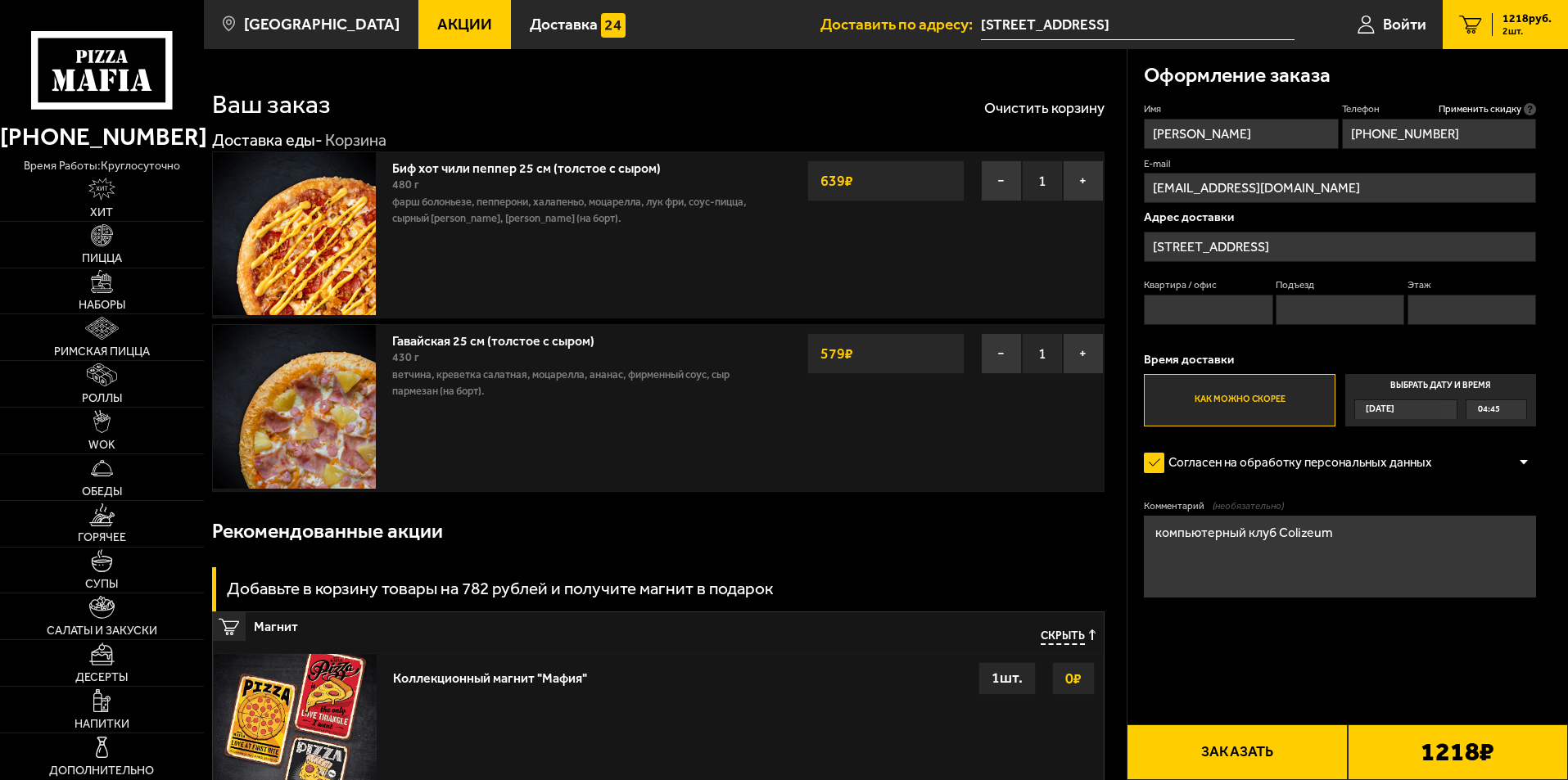
click at [1286, 734] on button "Заказать" at bounding box center [1237, 752] width 220 height 55
click at [1219, 307] on input "Квартира / офис" at bounding box center [1208, 310] width 128 height 31
click at [1346, 641] on form "Имя [PERSON_NAME] Телефон Применить скидку Вы будете зарегистрированы автоматич…" at bounding box center [1339, 398] width 392 height 592
click at [1199, 308] on input "Квартира / офис" at bounding box center [1208, 310] width 128 height 31
type input "0"
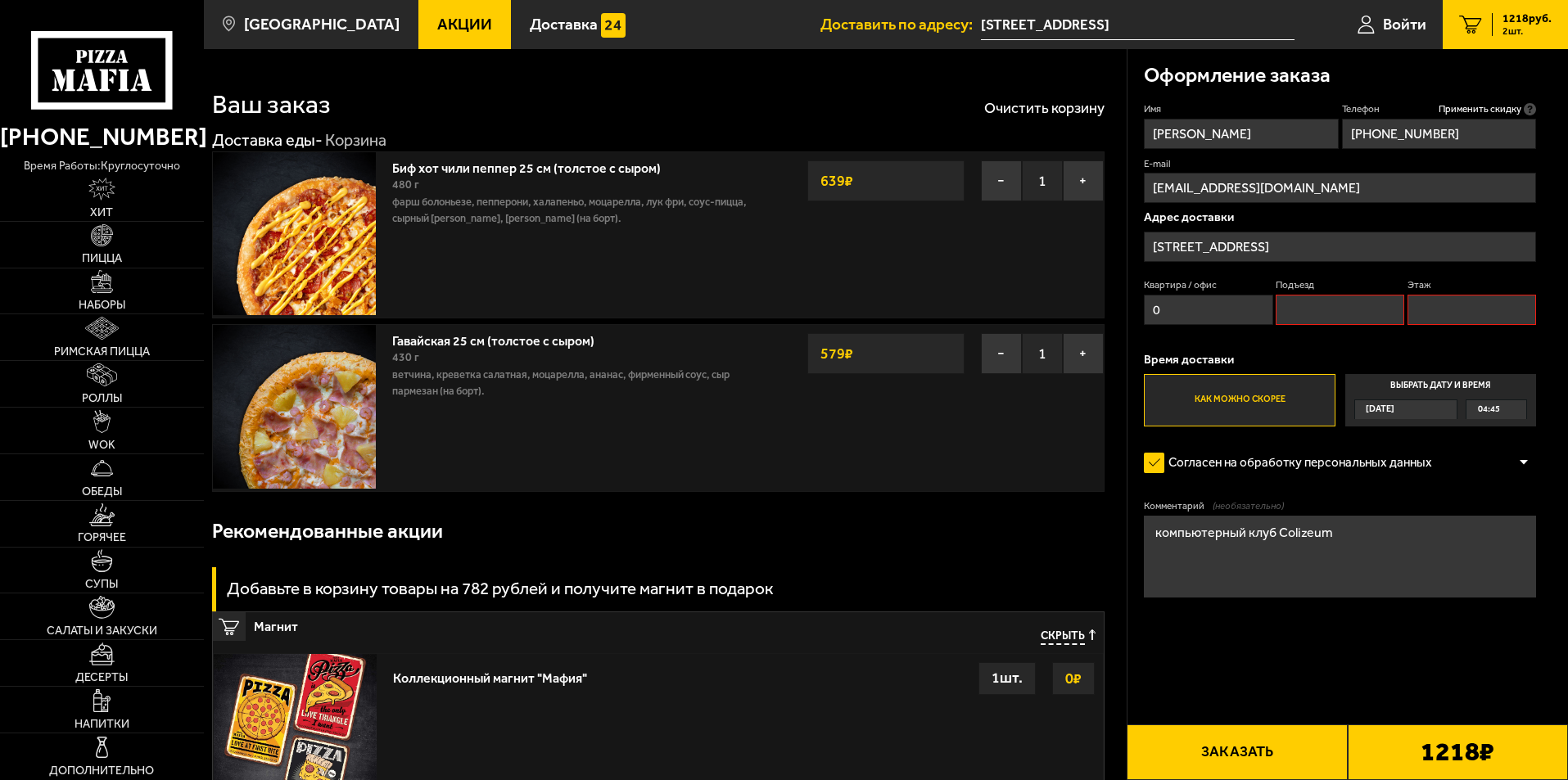
click at [1291, 313] on input "Подъезд" at bounding box center [1339, 310] width 128 height 31
type input "27"
click at [1456, 318] on input "Этаж" at bounding box center [1471, 310] width 128 height 31
type input "1"
click at [1318, 627] on form "Имя [PERSON_NAME] Телефон Применить скидку Вы будете зарегистрированы автоматич…" at bounding box center [1339, 398] width 392 height 592
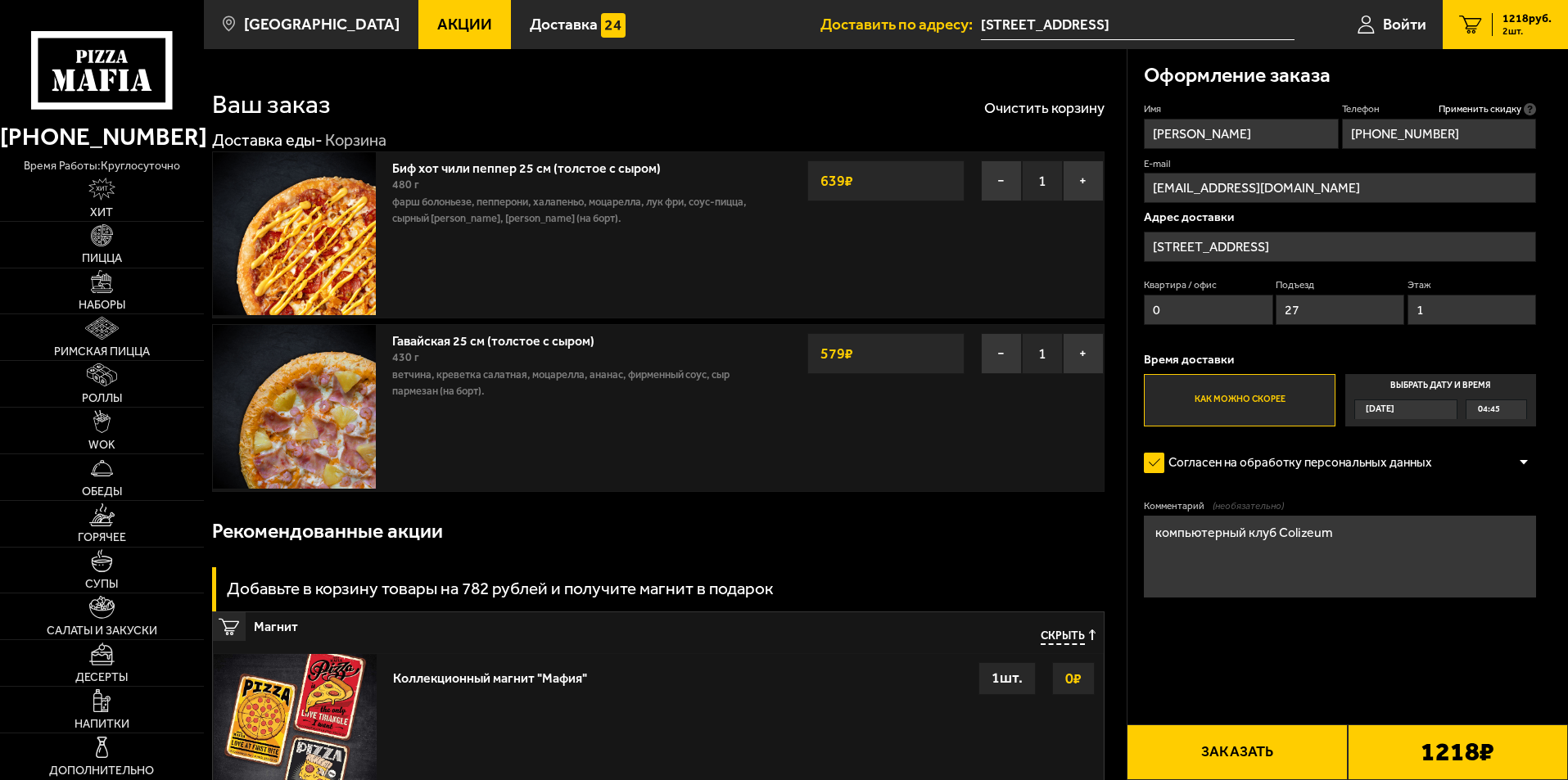
click at [1255, 738] on button "Заказать" at bounding box center [1237, 752] width 220 height 55
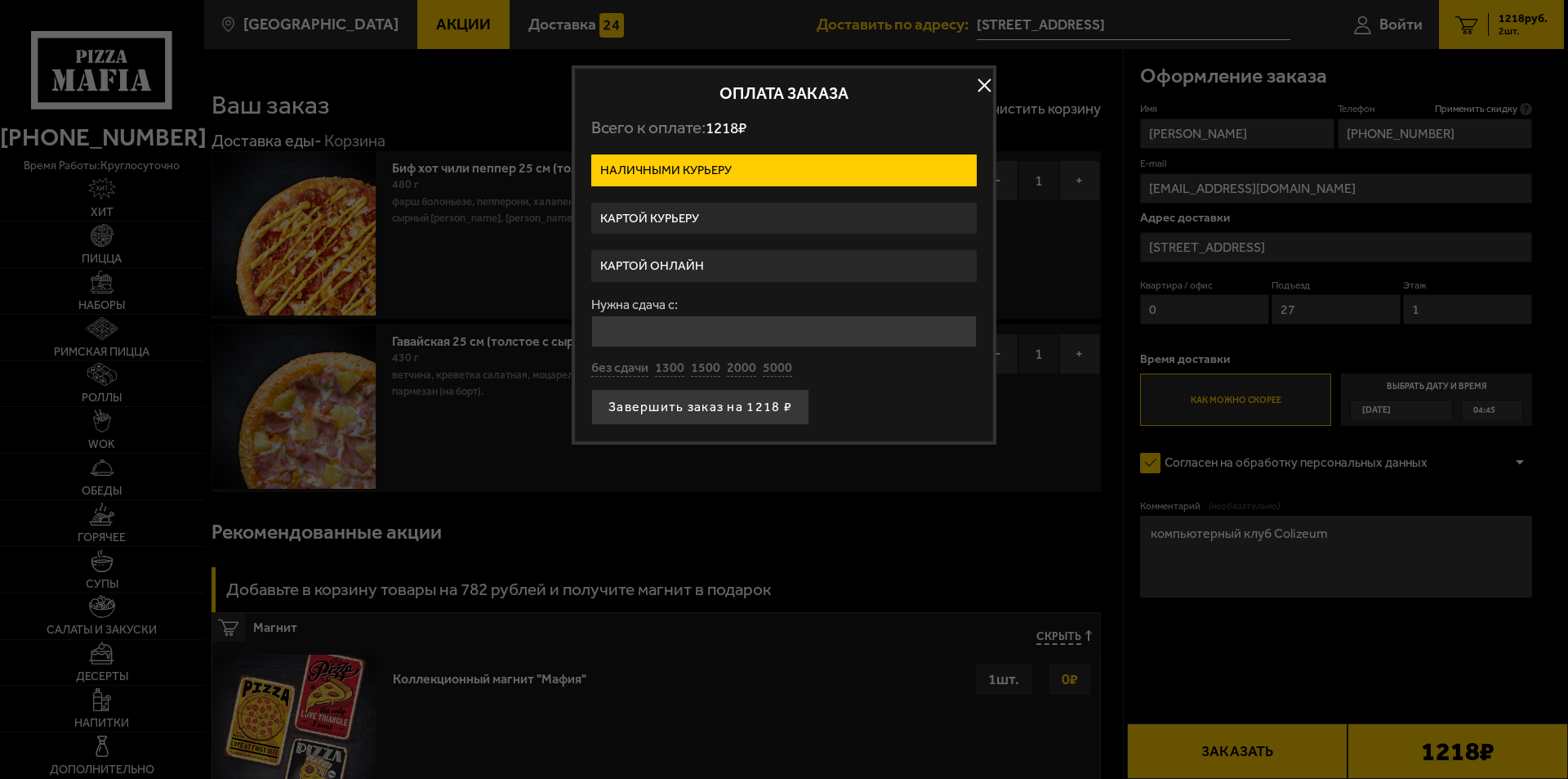
click at [701, 223] on label "Картой курьеру" at bounding box center [784, 218] width 385 height 32
click at [0, 0] on input "Картой курьеру" at bounding box center [0, 0] width 0 height 0
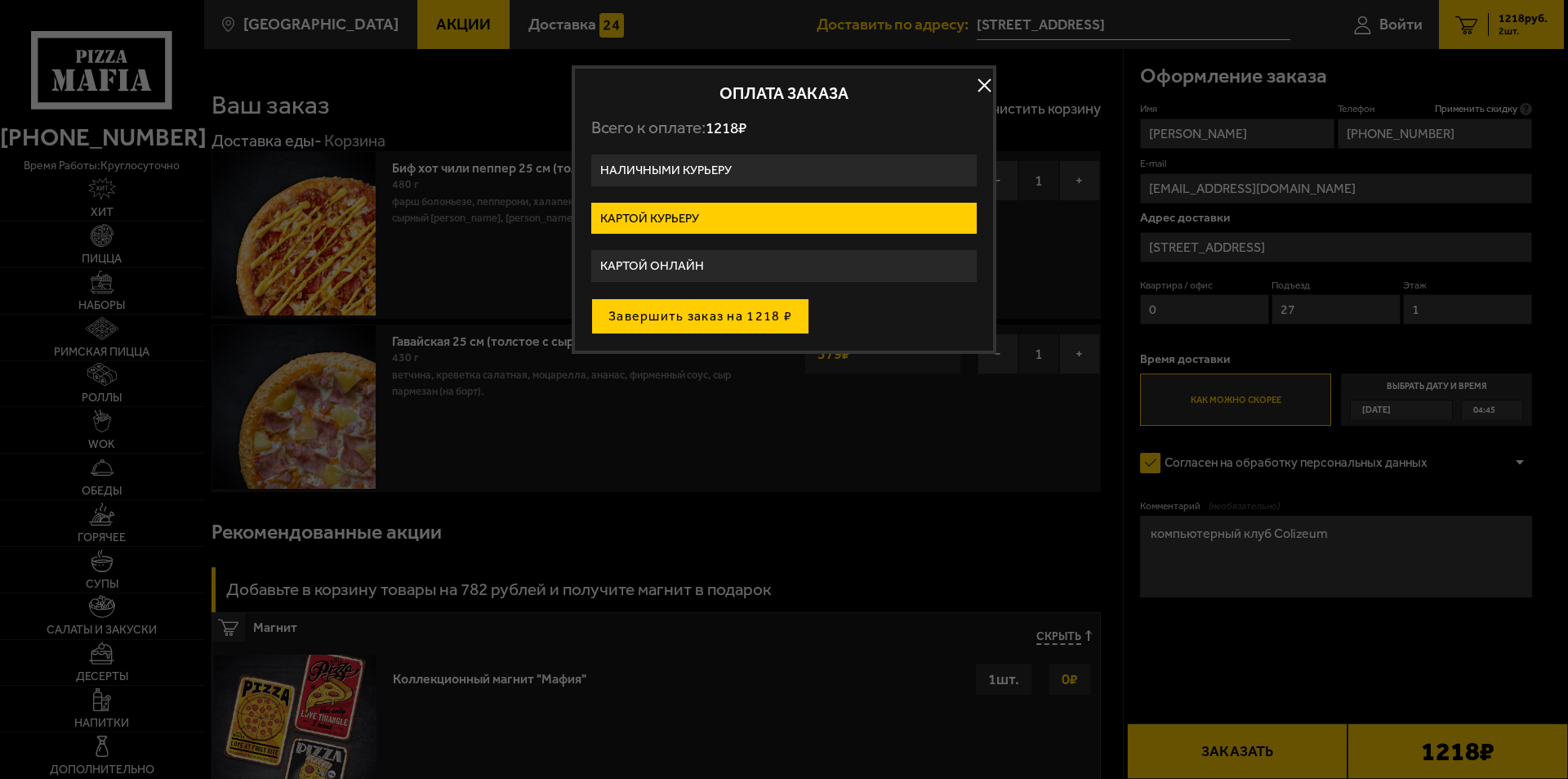
click at [770, 321] on button "Завершить заказ на 1218 ₽" at bounding box center [701, 316] width 218 height 36
